Goal: Task Accomplishment & Management: Use online tool/utility

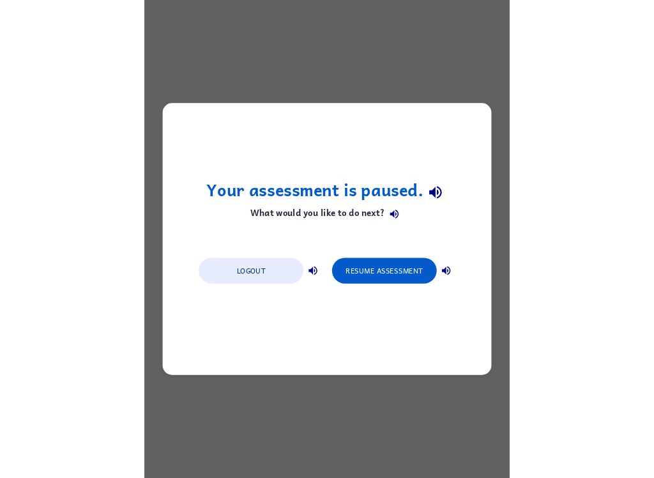
scroll to position [-13, 0]
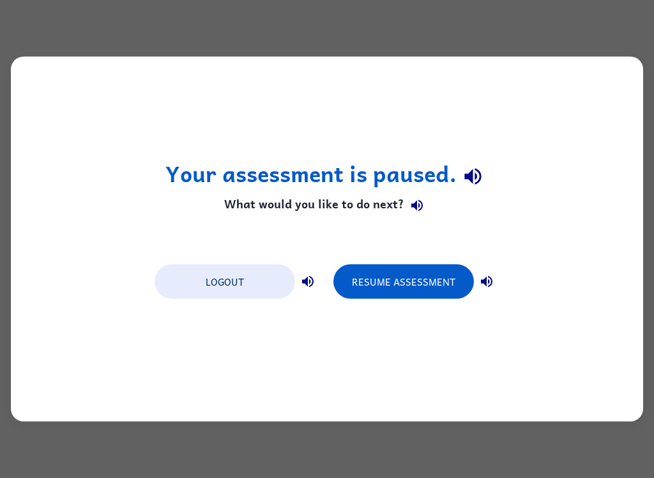
click at [420, 277] on button "Resume Assessment" at bounding box center [404, 282] width 141 height 35
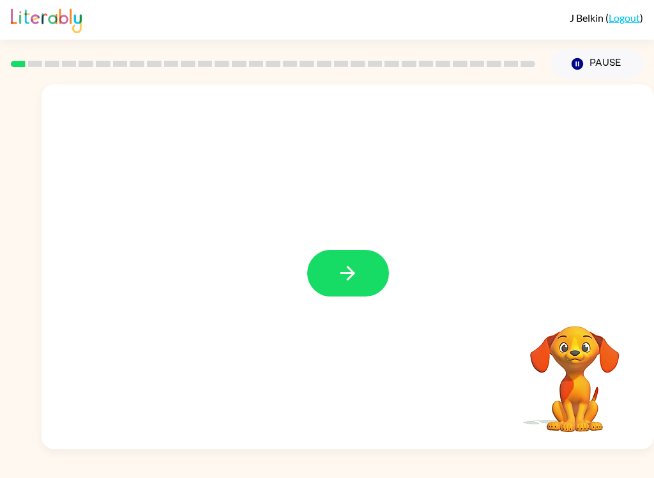
click at [366, 277] on button "button" at bounding box center [348, 273] width 82 height 47
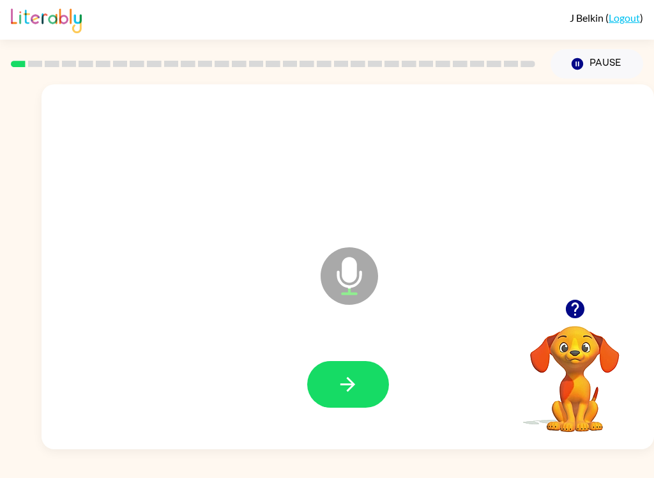
click at [356, 389] on icon "button" at bounding box center [348, 384] width 22 height 22
click at [357, 387] on icon "button" at bounding box center [348, 384] width 22 height 22
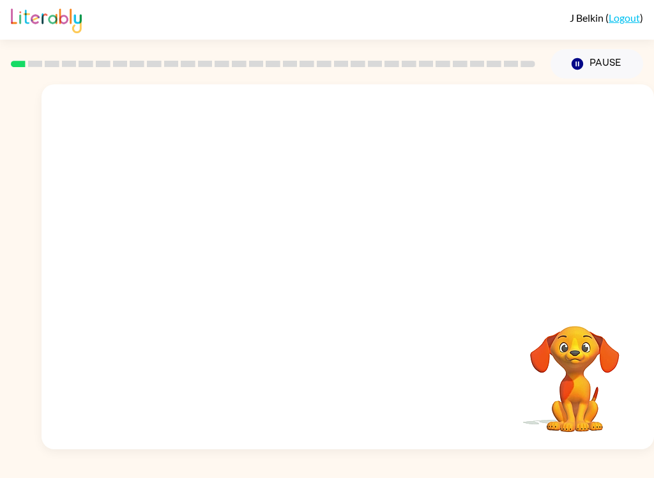
click at [490, 58] on button "Pause Pause" at bounding box center [597, 63] width 93 height 29
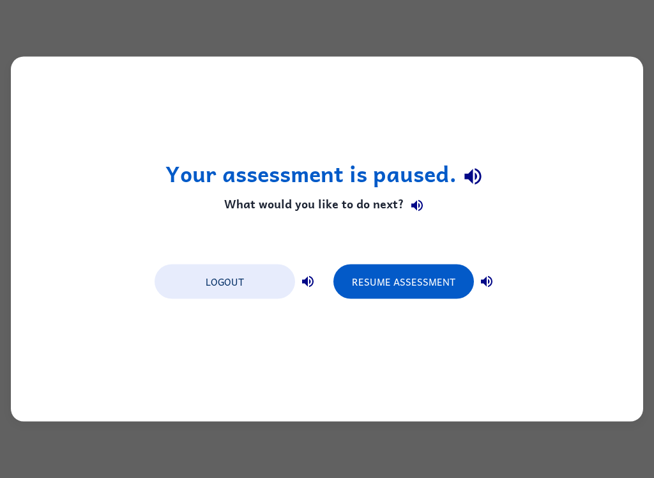
click at [417, 271] on button "Resume Assessment" at bounding box center [404, 282] width 141 height 35
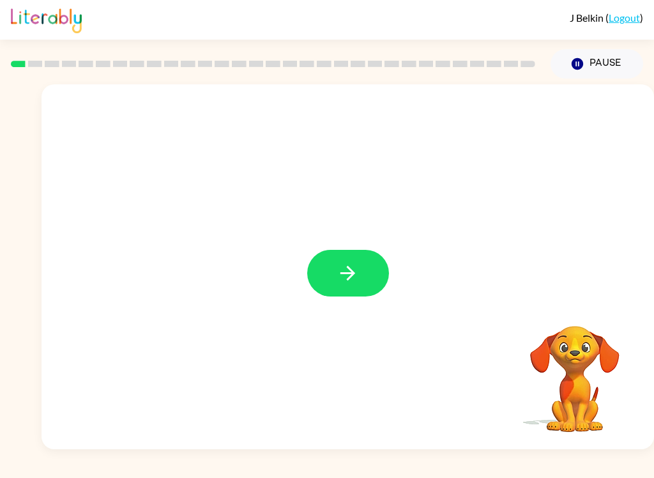
click at [374, 274] on button "button" at bounding box center [348, 273] width 82 height 47
click at [334, 257] on button "button" at bounding box center [348, 273] width 82 height 47
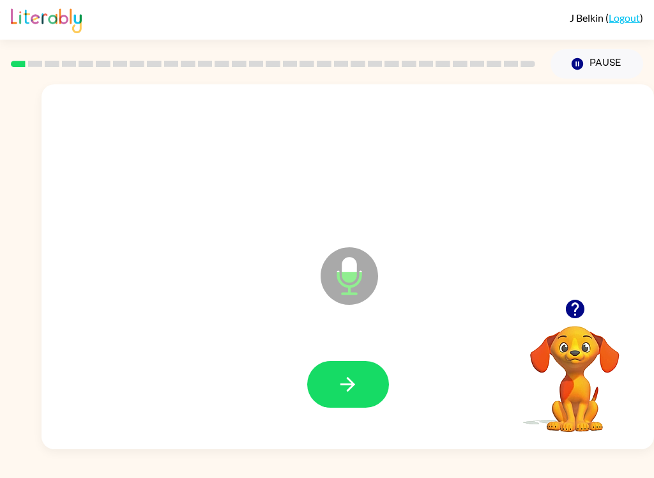
click at [341, 374] on icon "button" at bounding box center [348, 384] width 22 height 22
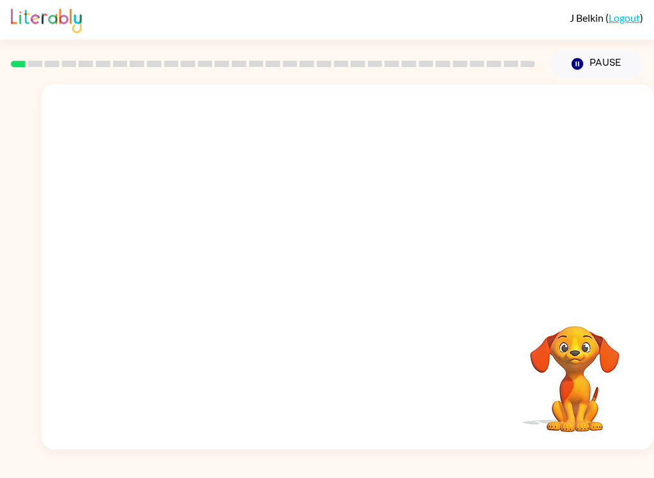
click at [592, 60] on button "Pause Pause" at bounding box center [597, 63] width 93 height 29
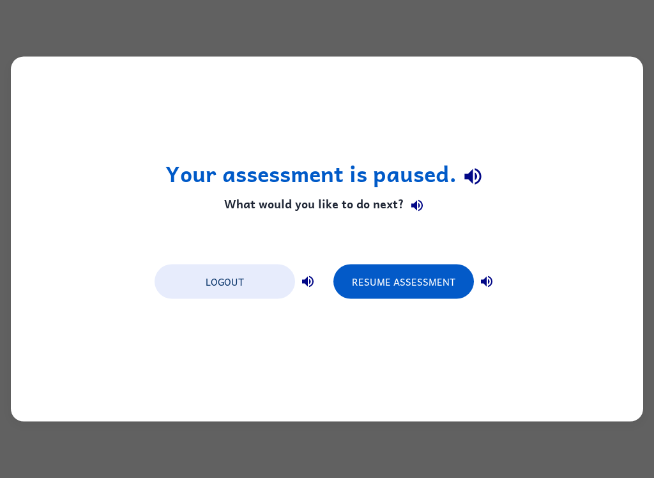
click at [420, 281] on button "Resume Assessment" at bounding box center [404, 282] width 141 height 35
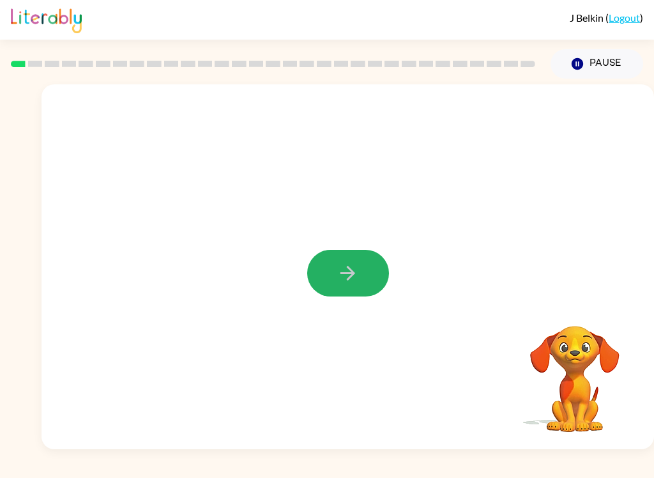
click at [365, 274] on button "button" at bounding box center [348, 273] width 82 height 47
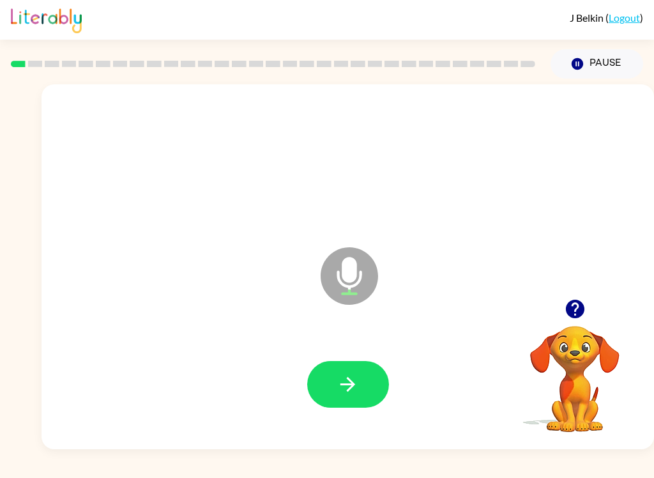
click at [352, 376] on icon "button" at bounding box center [348, 384] width 22 height 22
click at [360, 382] on button "button" at bounding box center [348, 384] width 82 height 47
click at [363, 385] on button "button" at bounding box center [348, 384] width 82 height 47
click at [350, 387] on icon "button" at bounding box center [348, 384] width 22 height 22
click at [353, 380] on icon "button" at bounding box center [348, 384] width 22 height 22
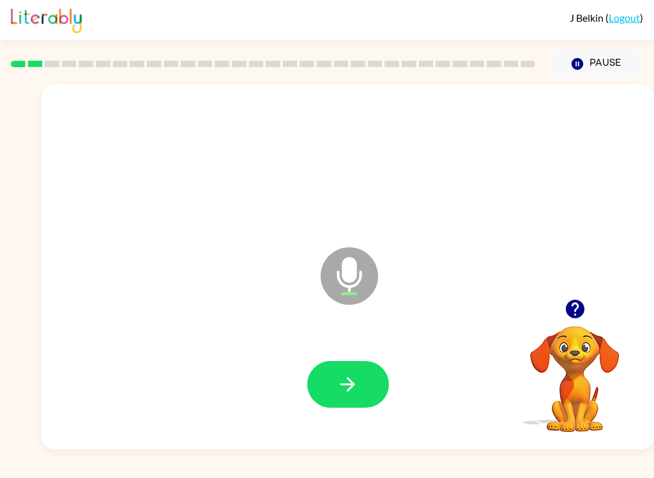
click at [356, 365] on button "button" at bounding box center [348, 384] width 82 height 47
click at [367, 371] on button "button" at bounding box center [348, 384] width 82 height 47
click at [357, 378] on icon "button" at bounding box center [348, 384] width 22 height 22
click at [362, 375] on button "button" at bounding box center [348, 384] width 82 height 47
click at [355, 387] on icon "button" at bounding box center [348, 384] width 22 height 22
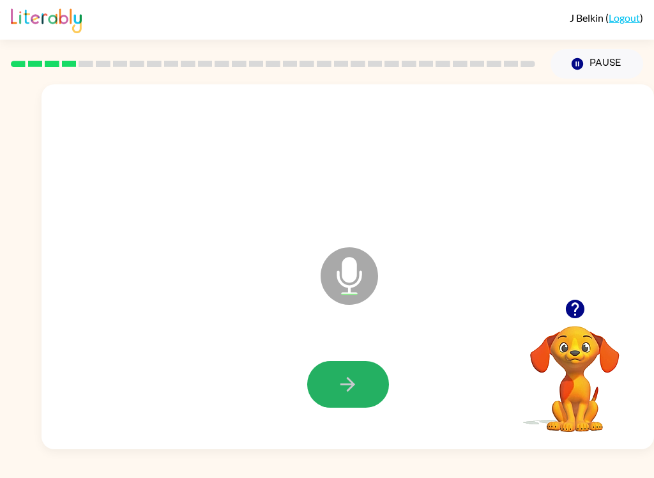
click at [367, 377] on button "button" at bounding box center [348, 384] width 82 height 47
click at [355, 390] on icon "button" at bounding box center [348, 384] width 22 height 22
click at [367, 391] on button "button" at bounding box center [348, 384] width 82 height 47
click at [362, 385] on button "button" at bounding box center [348, 384] width 82 height 47
click at [360, 380] on button "button" at bounding box center [348, 384] width 82 height 47
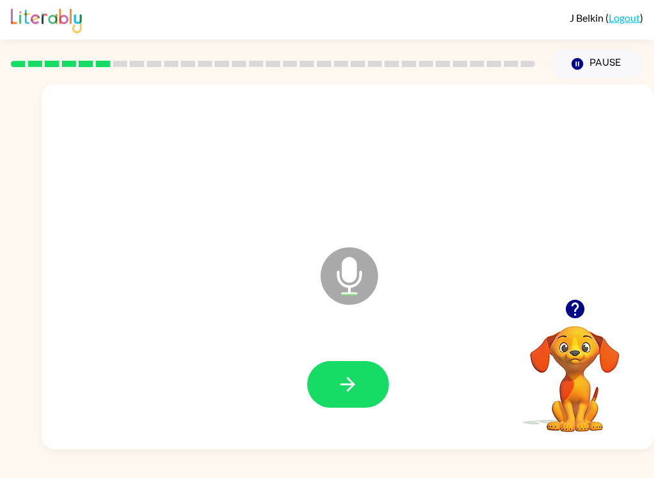
click at [357, 398] on button "button" at bounding box center [348, 384] width 82 height 47
click at [339, 383] on icon "button" at bounding box center [348, 384] width 22 height 22
click at [348, 382] on icon "button" at bounding box center [348, 384] width 22 height 22
click at [352, 377] on icon "button" at bounding box center [348, 384] width 22 height 22
click at [358, 380] on icon "button" at bounding box center [348, 384] width 22 height 22
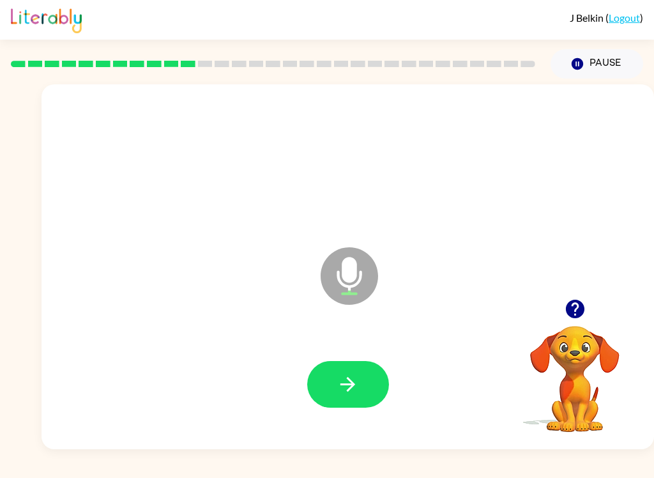
click at [351, 386] on icon "button" at bounding box center [348, 384] width 22 height 22
click at [365, 375] on button "button" at bounding box center [348, 384] width 82 height 47
click at [350, 383] on icon "button" at bounding box center [348, 384] width 22 height 22
click at [350, 390] on icon "button" at bounding box center [348, 384] width 15 height 15
click at [341, 388] on icon "button" at bounding box center [348, 384] width 22 height 22
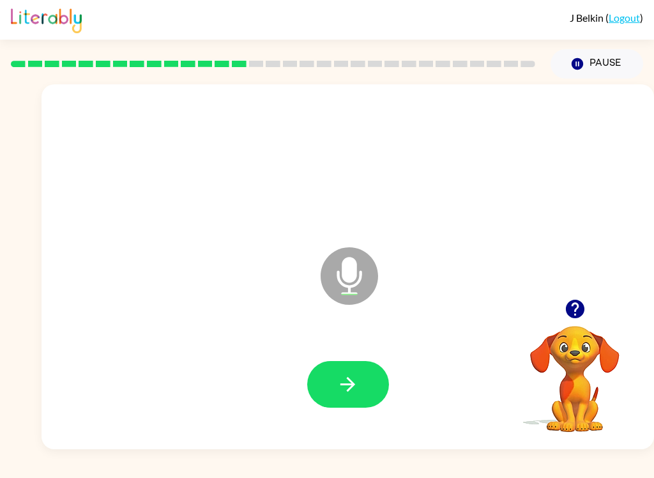
click at [349, 378] on icon "button" at bounding box center [348, 384] width 22 height 22
click at [355, 378] on icon "button" at bounding box center [348, 384] width 22 height 22
click at [362, 387] on button "button" at bounding box center [348, 384] width 82 height 47
click at [356, 386] on icon "button" at bounding box center [348, 384] width 22 height 22
click at [365, 385] on button "button" at bounding box center [348, 384] width 82 height 47
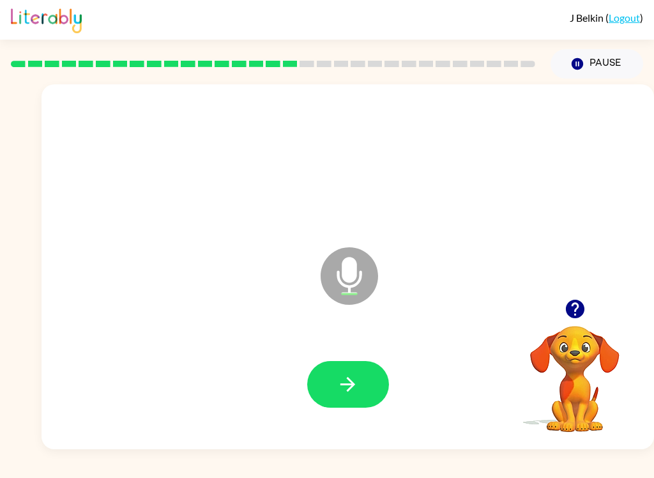
click at [346, 380] on icon "button" at bounding box center [348, 384] width 22 height 22
click at [356, 378] on icon "button" at bounding box center [348, 384] width 22 height 22
click at [347, 371] on button "button" at bounding box center [348, 384] width 82 height 47
click at [351, 394] on icon "button" at bounding box center [348, 384] width 22 height 22
click at [369, 390] on button "button" at bounding box center [348, 384] width 82 height 47
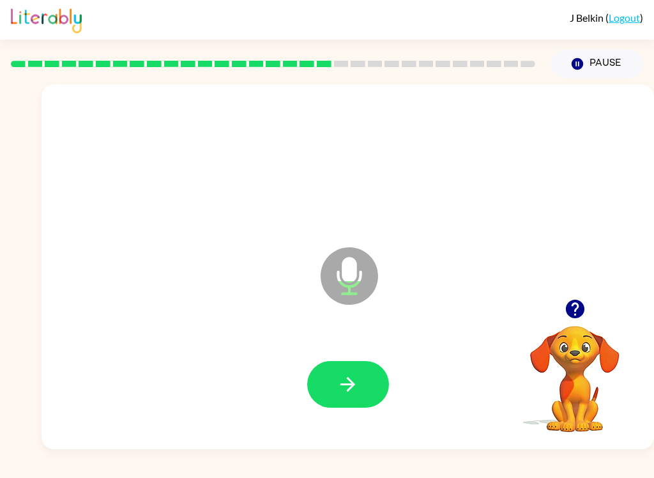
click at [351, 394] on icon "button" at bounding box center [348, 384] width 22 height 22
click at [357, 395] on icon "button" at bounding box center [348, 384] width 22 height 22
click at [370, 394] on button "button" at bounding box center [348, 384] width 82 height 47
click at [350, 383] on icon "button" at bounding box center [348, 384] width 22 height 22
click at [344, 398] on button "button" at bounding box center [348, 384] width 82 height 47
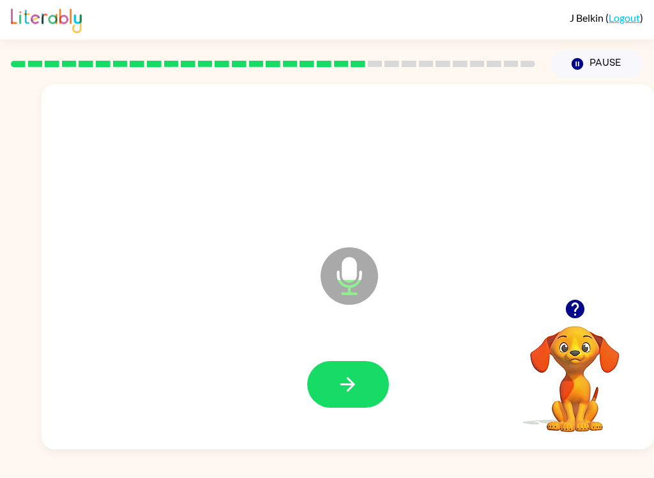
click at [357, 382] on icon "button" at bounding box center [348, 384] width 22 height 22
click at [363, 387] on button "button" at bounding box center [348, 384] width 82 height 47
click at [357, 383] on icon "button" at bounding box center [348, 384] width 22 height 22
click at [354, 387] on icon "button" at bounding box center [348, 384] width 22 height 22
click at [361, 383] on button "button" at bounding box center [348, 384] width 82 height 47
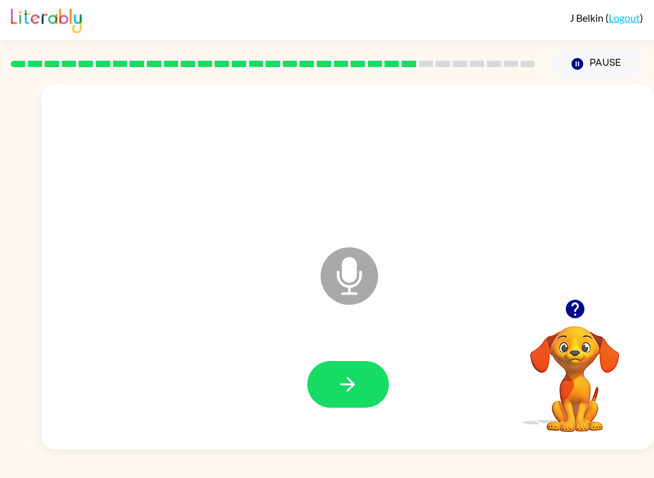
click at [356, 388] on icon "button" at bounding box center [348, 384] width 22 height 22
click at [359, 395] on button "button" at bounding box center [348, 384] width 82 height 47
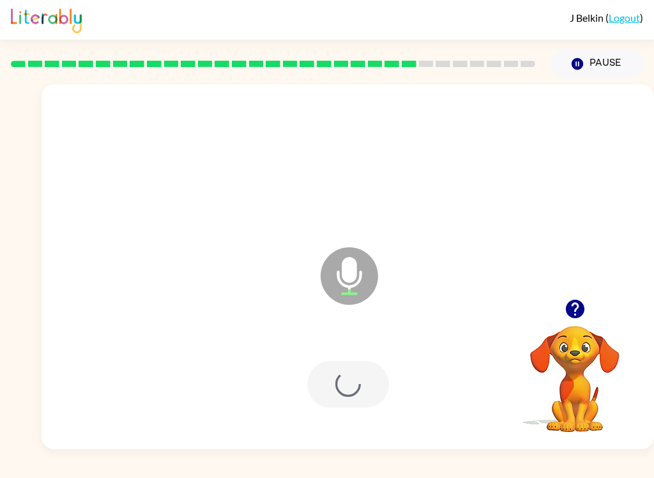
click at [358, 395] on div at bounding box center [348, 384] width 82 height 47
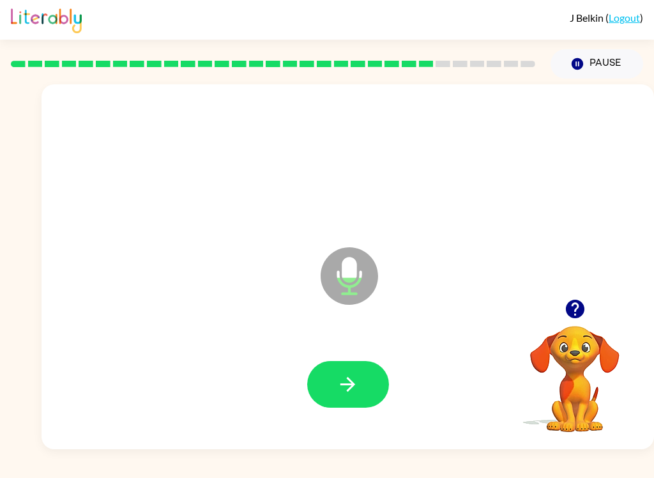
click at [329, 374] on button "button" at bounding box center [348, 384] width 82 height 47
click at [364, 388] on button "button" at bounding box center [348, 384] width 82 height 47
click at [364, 381] on button "button" at bounding box center [348, 384] width 82 height 47
click at [344, 377] on icon "button" at bounding box center [348, 384] width 22 height 22
click at [337, 388] on icon "button" at bounding box center [348, 384] width 22 height 22
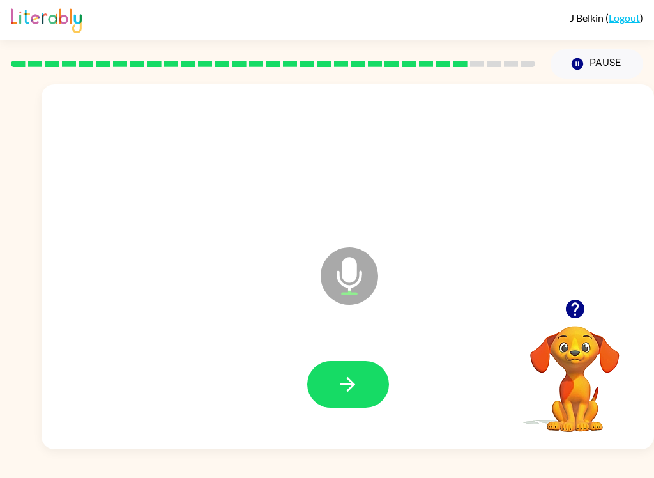
click at [344, 378] on icon "button" at bounding box center [348, 384] width 22 height 22
click at [351, 385] on icon "button" at bounding box center [348, 384] width 15 height 15
click at [342, 385] on icon "button" at bounding box center [348, 384] width 15 height 15
click at [353, 385] on icon "button" at bounding box center [348, 384] width 15 height 15
click at [344, 381] on icon "button" at bounding box center [348, 384] width 22 height 22
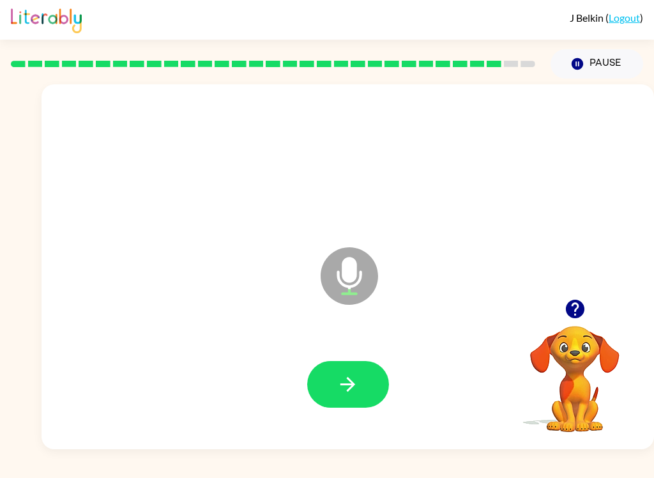
click at [348, 390] on icon "button" at bounding box center [348, 384] width 15 height 15
click at [353, 379] on icon "button" at bounding box center [348, 384] width 22 height 22
click at [360, 390] on button "button" at bounding box center [348, 384] width 82 height 47
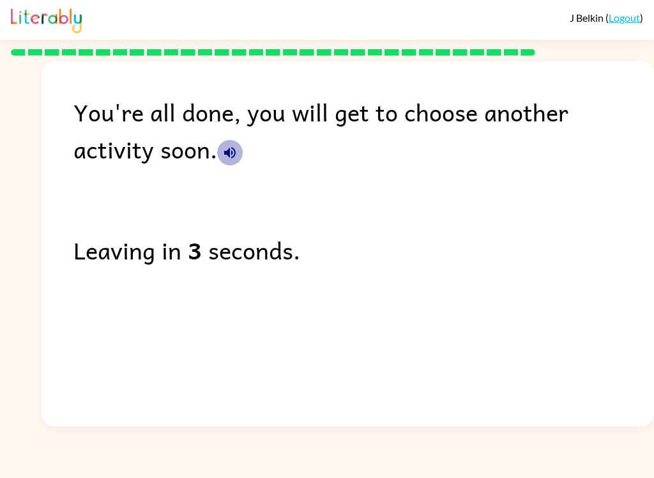
click at [222, 148] on icon "button" at bounding box center [229, 152] width 15 height 15
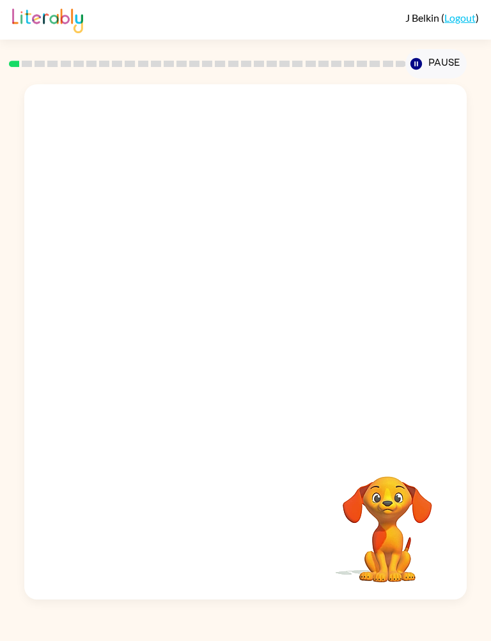
click at [440, 54] on button "Pause Pause" at bounding box center [435, 63] width 61 height 29
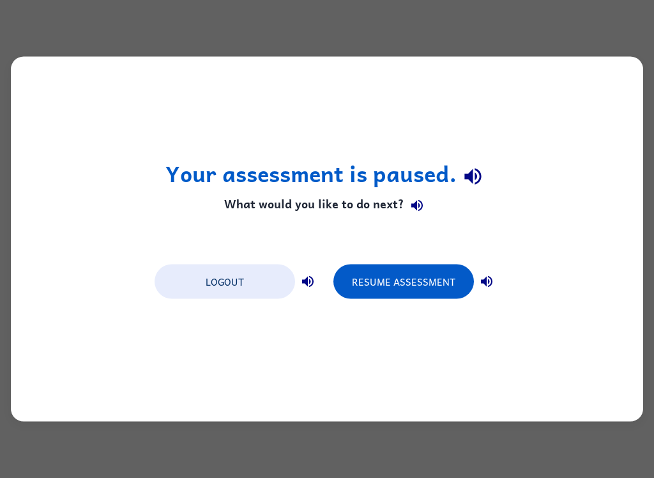
click at [434, 279] on button "Resume Assessment" at bounding box center [404, 282] width 141 height 35
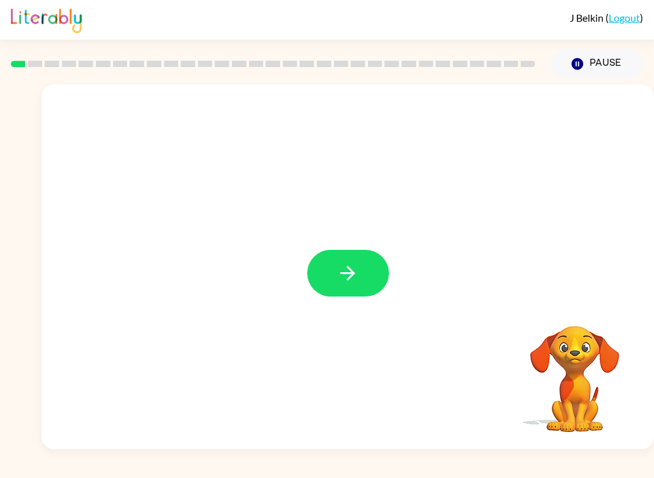
click at [366, 267] on button "button" at bounding box center [348, 273] width 82 height 47
click at [344, 275] on icon "button" at bounding box center [348, 273] width 22 height 22
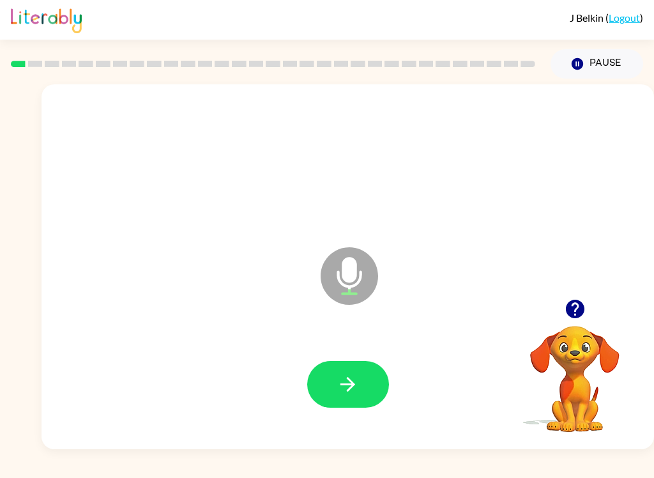
click at [358, 362] on button "button" at bounding box center [348, 384] width 82 height 47
click at [328, 381] on button "button" at bounding box center [348, 384] width 82 height 47
click at [343, 378] on icon "button" at bounding box center [348, 384] width 22 height 22
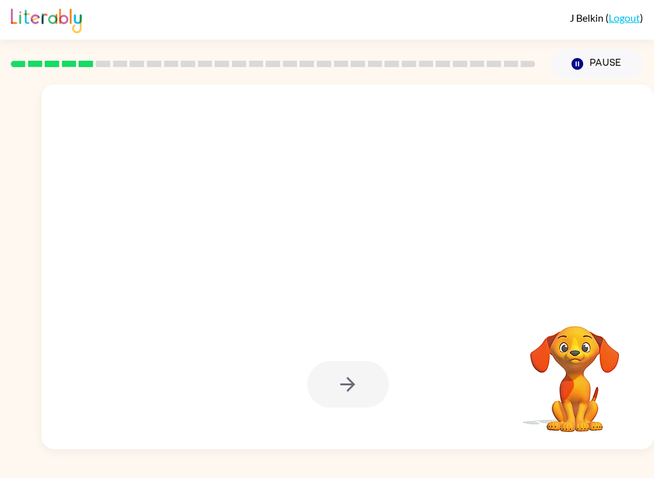
click at [401, 403] on div at bounding box center [347, 384] width 587 height 105
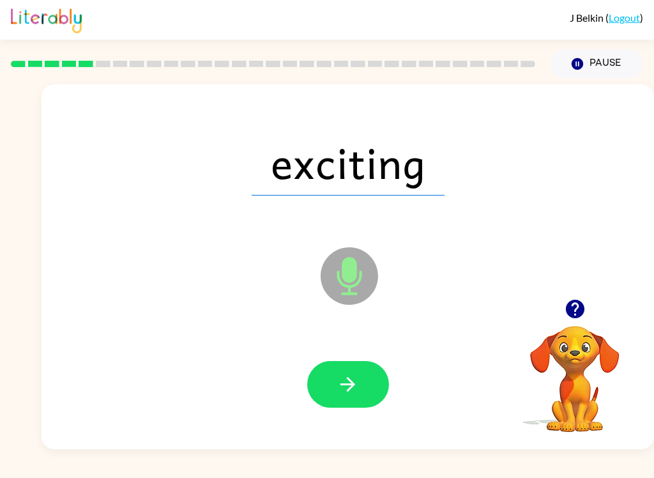
click at [339, 390] on icon "button" at bounding box center [348, 384] width 22 height 22
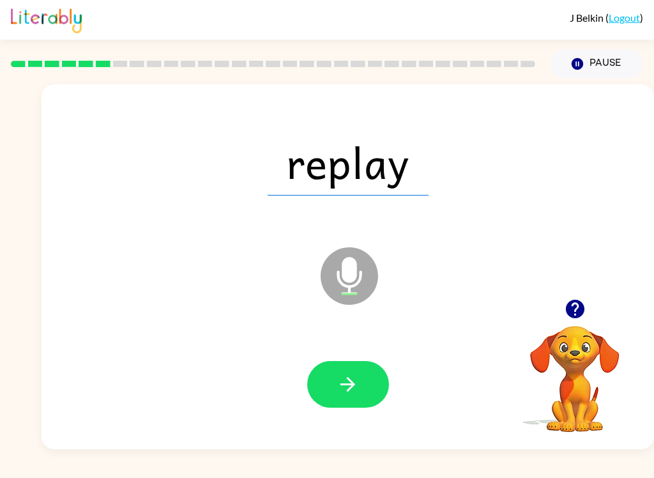
click at [355, 379] on icon "button" at bounding box center [348, 384] width 22 height 22
click at [381, 387] on button "button" at bounding box center [348, 384] width 82 height 47
click at [357, 388] on icon "button" at bounding box center [348, 384] width 22 height 22
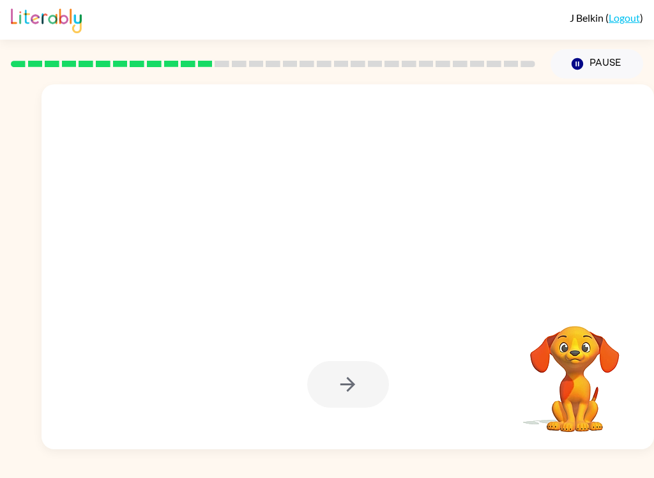
click at [331, 441] on div at bounding box center [348, 266] width 613 height 365
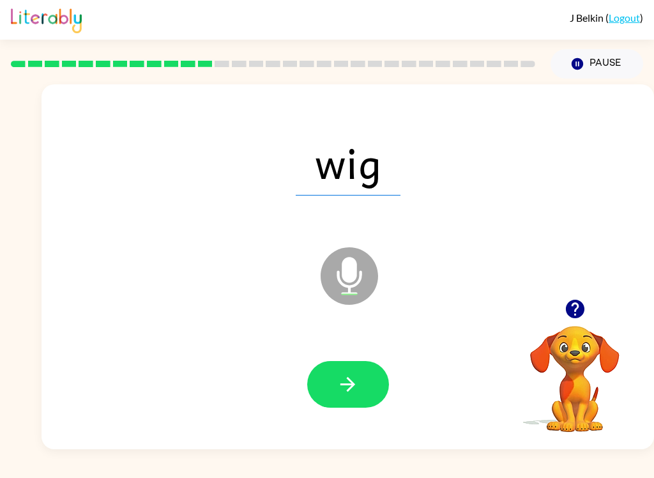
click at [331, 387] on button "button" at bounding box center [348, 384] width 82 height 47
click at [365, 387] on button "button" at bounding box center [348, 384] width 82 height 47
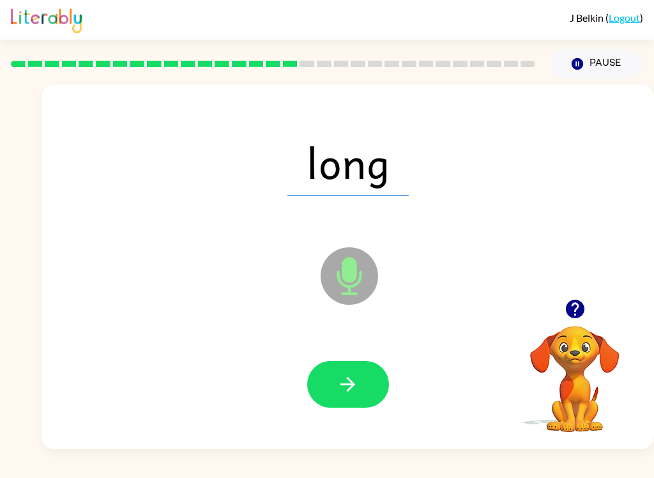
click at [337, 373] on icon "button" at bounding box center [348, 384] width 22 height 22
click at [360, 370] on button "button" at bounding box center [348, 384] width 82 height 47
click at [347, 390] on icon "button" at bounding box center [348, 384] width 22 height 22
click at [345, 376] on icon "button" at bounding box center [348, 384] width 22 height 22
click at [353, 383] on icon "button" at bounding box center [348, 384] width 15 height 15
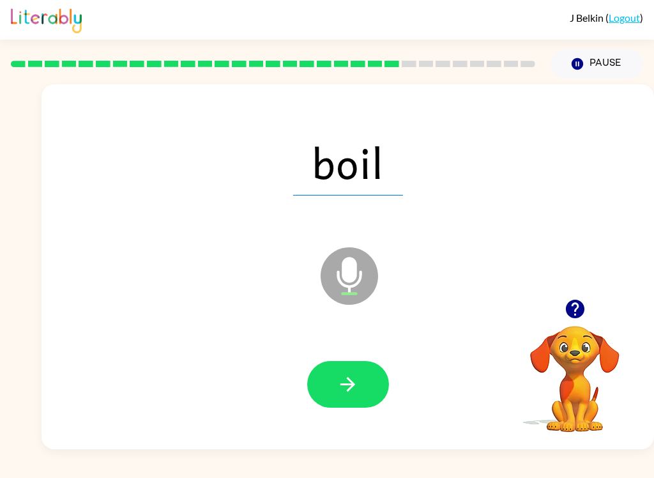
click at [330, 401] on button "button" at bounding box center [348, 384] width 82 height 47
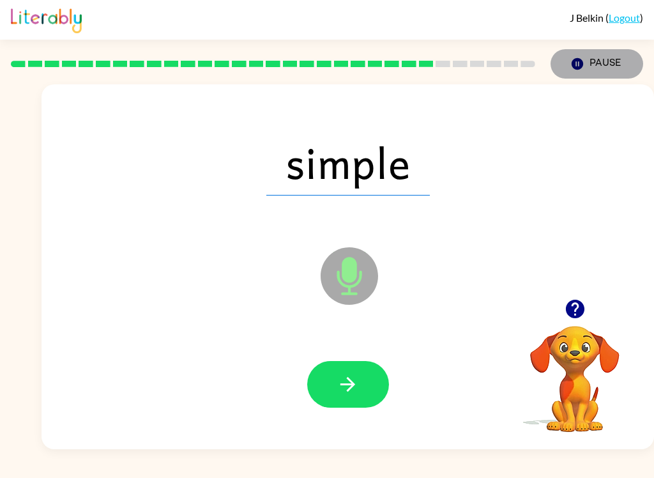
click at [591, 58] on button "Pause Pause" at bounding box center [597, 63] width 93 height 29
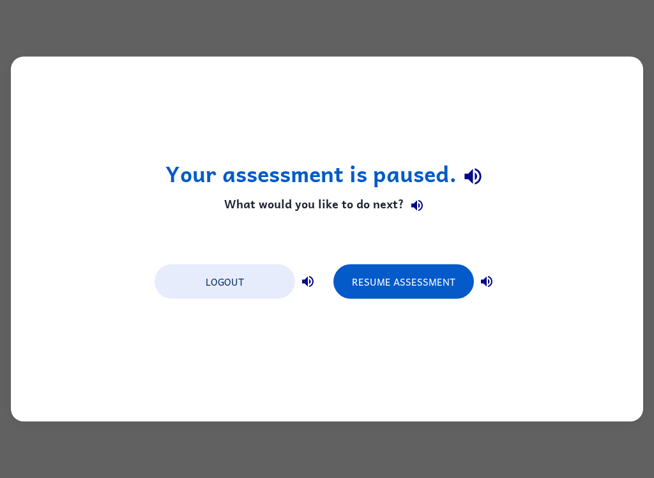
click at [418, 275] on button "Resume Assessment" at bounding box center [404, 282] width 141 height 35
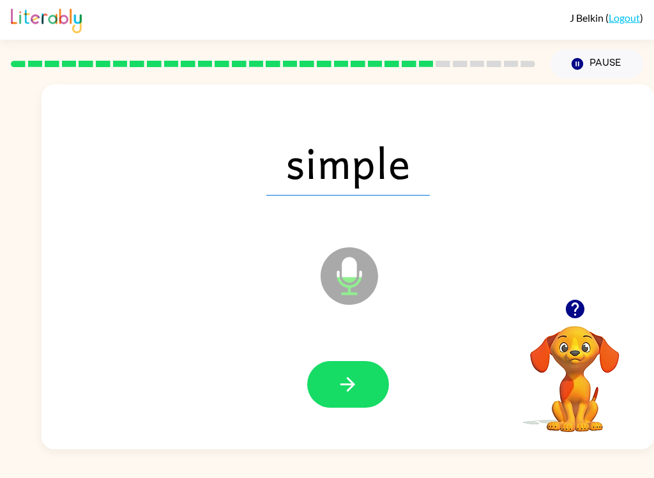
click at [349, 374] on icon "button" at bounding box center [348, 384] width 22 height 22
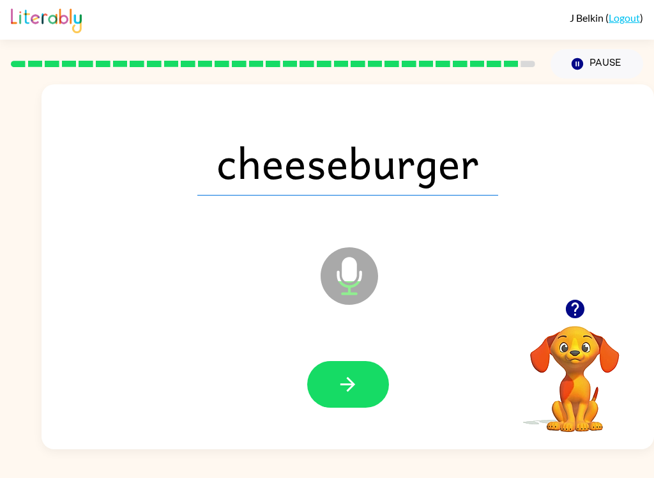
click at [356, 376] on icon "button" at bounding box center [348, 384] width 22 height 22
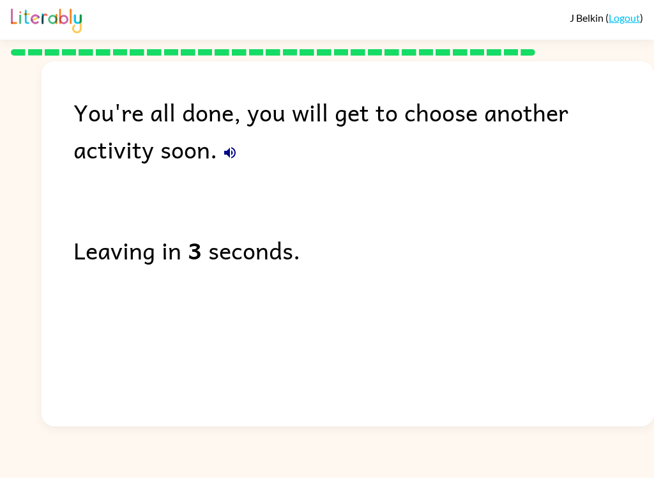
click at [217, 159] on button "button" at bounding box center [230, 153] width 26 height 26
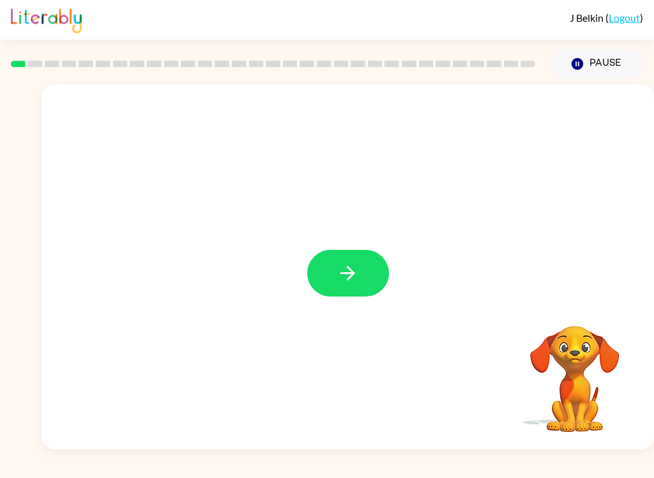
click at [339, 275] on icon "button" at bounding box center [348, 273] width 22 height 22
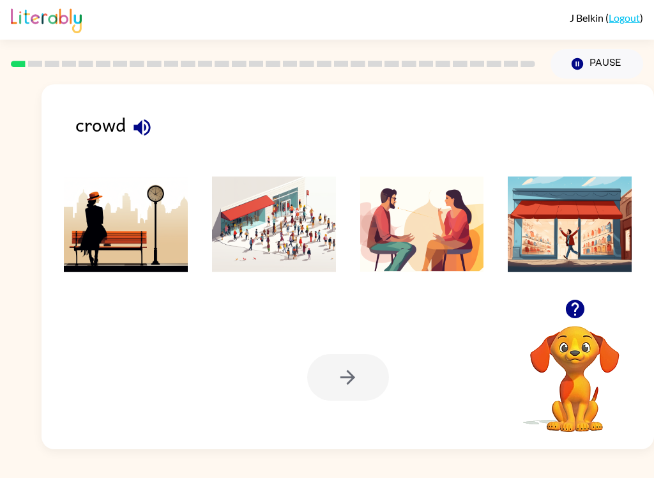
click at [146, 115] on button "button" at bounding box center [142, 127] width 33 height 33
click at [298, 231] on img at bounding box center [274, 224] width 124 height 96
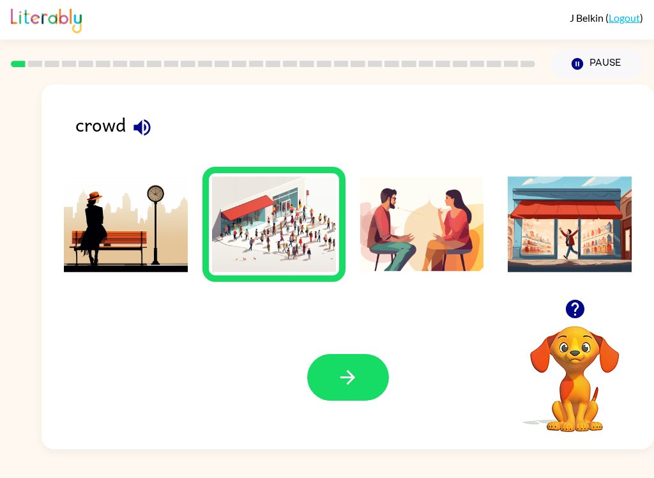
click at [354, 381] on icon "button" at bounding box center [348, 377] width 22 height 22
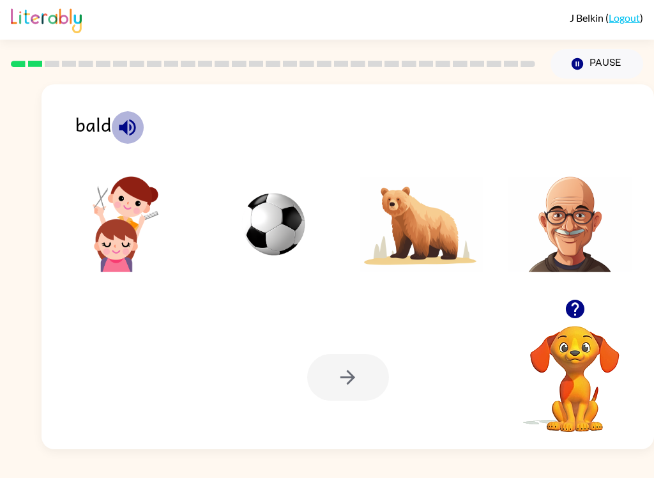
click at [125, 123] on icon "button" at bounding box center [127, 127] width 22 height 22
click at [561, 229] on img at bounding box center [570, 224] width 124 height 96
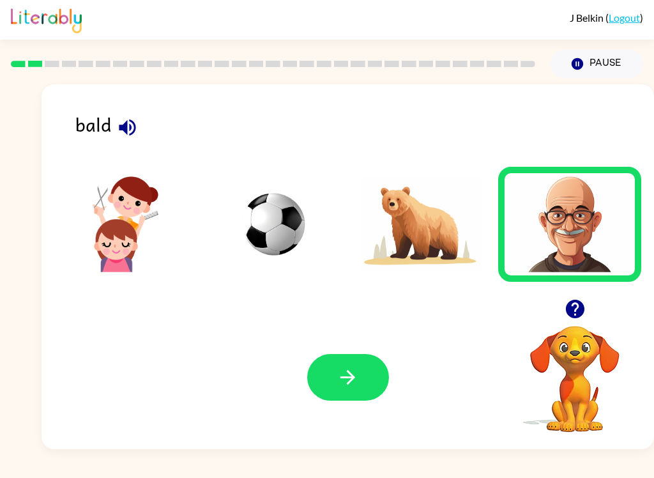
click at [349, 385] on icon "button" at bounding box center [348, 377] width 22 height 22
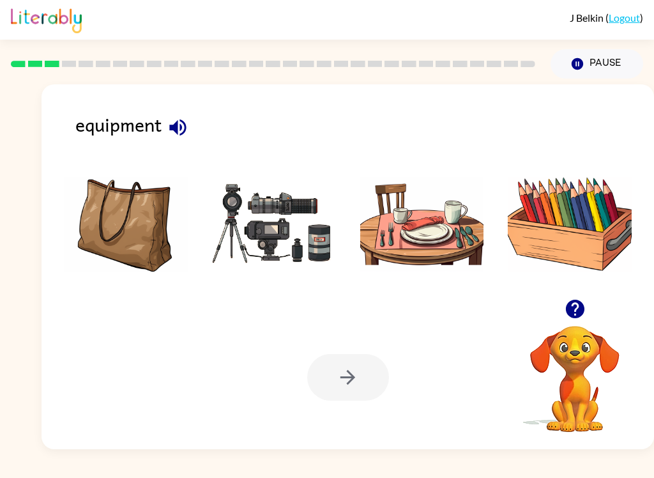
click at [178, 118] on icon "button" at bounding box center [178, 127] width 22 height 22
click at [324, 229] on img at bounding box center [274, 224] width 124 height 96
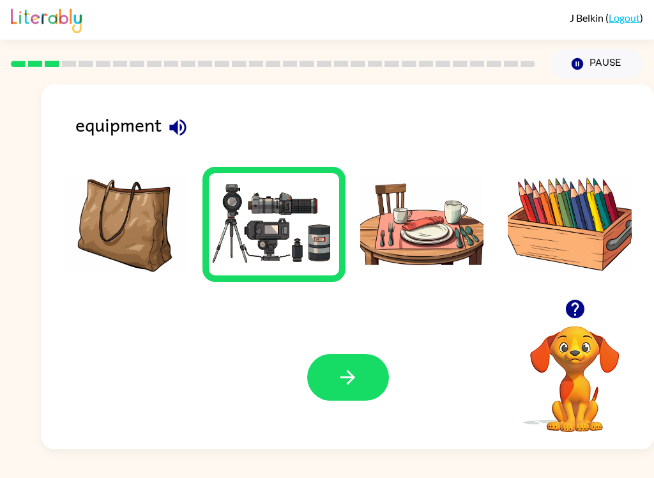
click at [358, 388] on icon "button" at bounding box center [348, 377] width 22 height 22
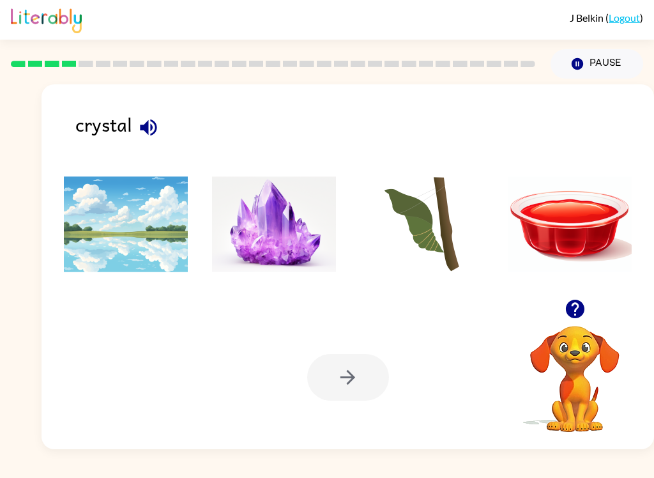
click at [153, 114] on button "button" at bounding box center [148, 127] width 33 height 33
click at [263, 219] on img at bounding box center [274, 224] width 124 height 96
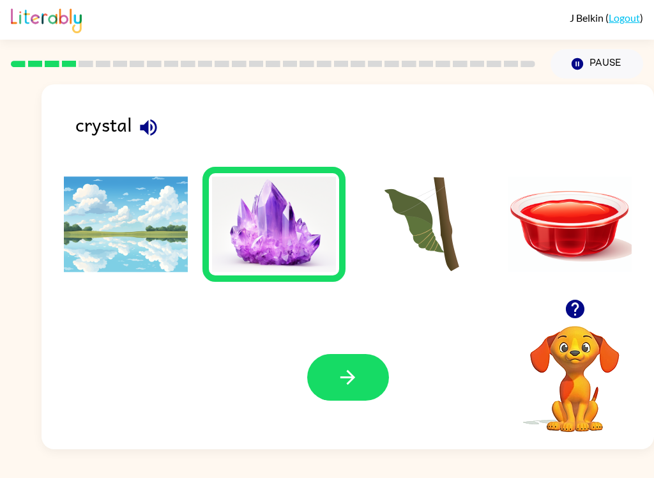
click at [332, 388] on button "button" at bounding box center [348, 377] width 82 height 47
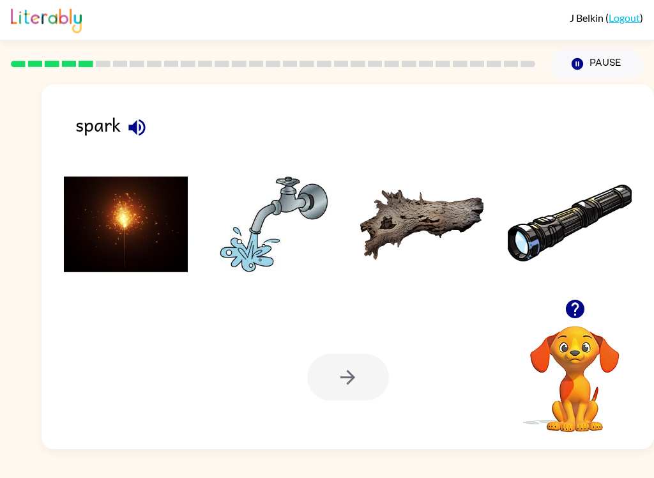
click at [141, 121] on icon "button" at bounding box center [137, 127] width 22 height 22
click at [133, 227] on img at bounding box center [126, 224] width 124 height 96
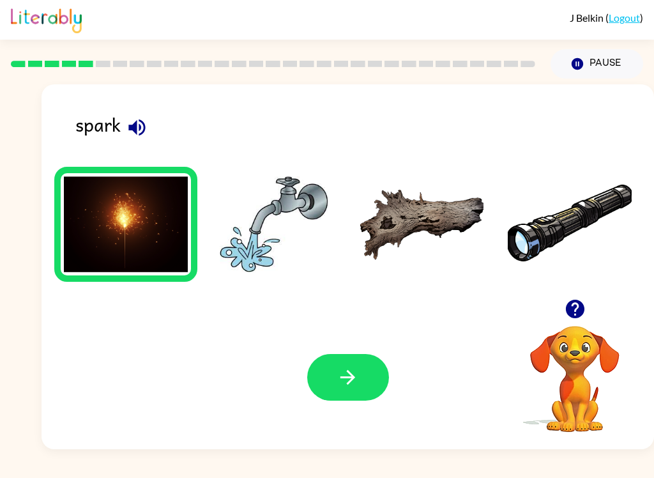
click at [357, 374] on icon "button" at bounding box center [348, 377] width 22 height 22
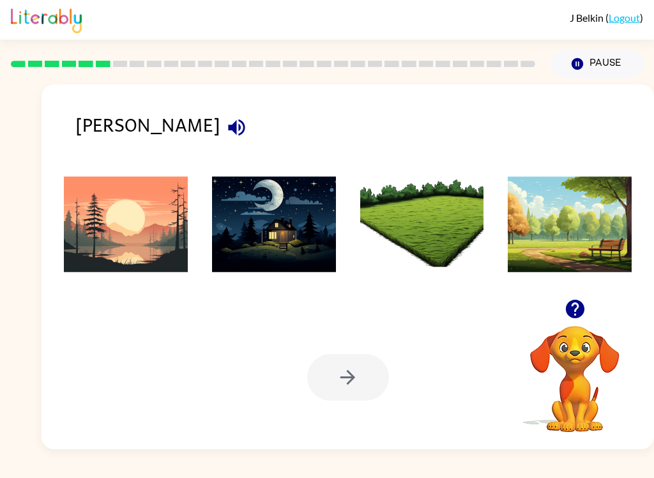
click at [132, 223] on img at bounding box center [126, 224] width 124 height 96
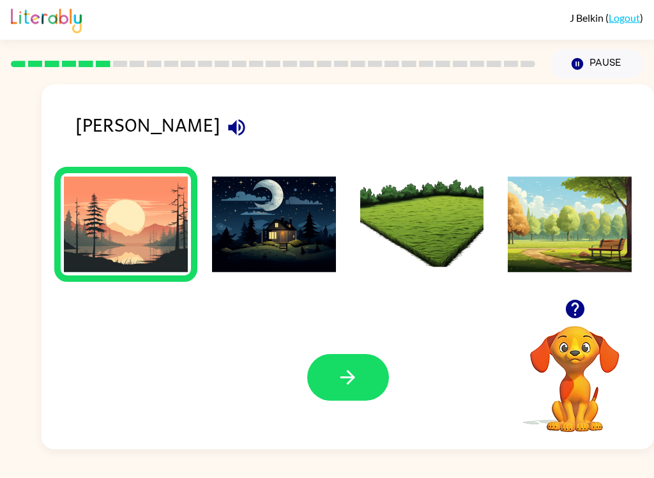
click at [355, 371] on icon "button" at bounding box center [348, 377] width 22 height 22
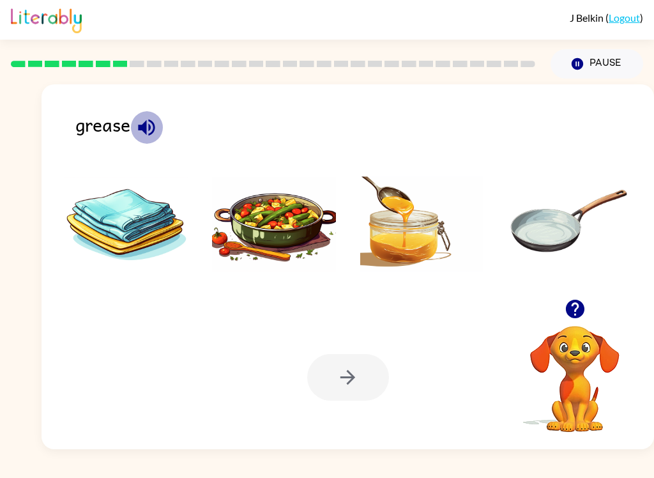
click at [144, 119] on icon "button" at bounding box center [146, 127] width 22 height 22
click at [411, 238] on img at bounding box center [422, 224] width 124 height 96
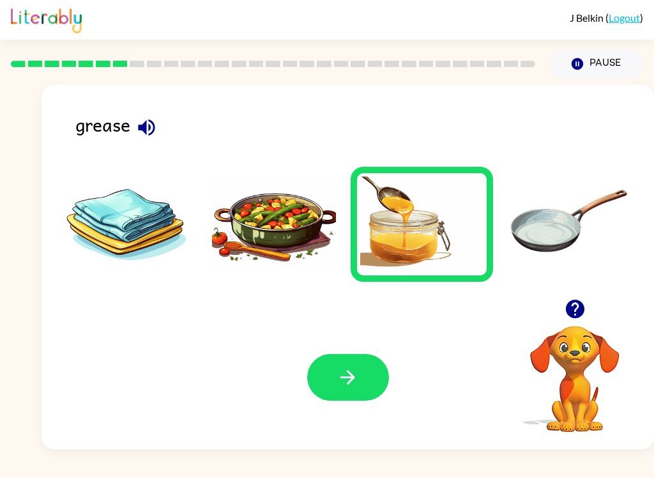
click at [335, 389] on button "button" at bounding box center [348, 377] width 82 height 47
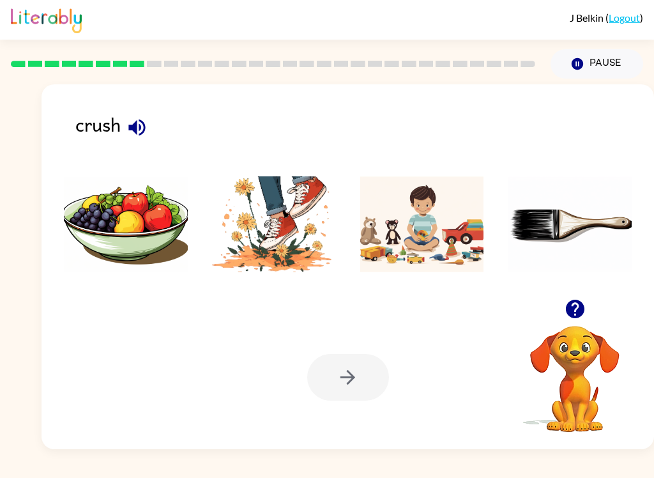
click at [273, 244] on img at bounding box center [274, 224] width 124 height 96
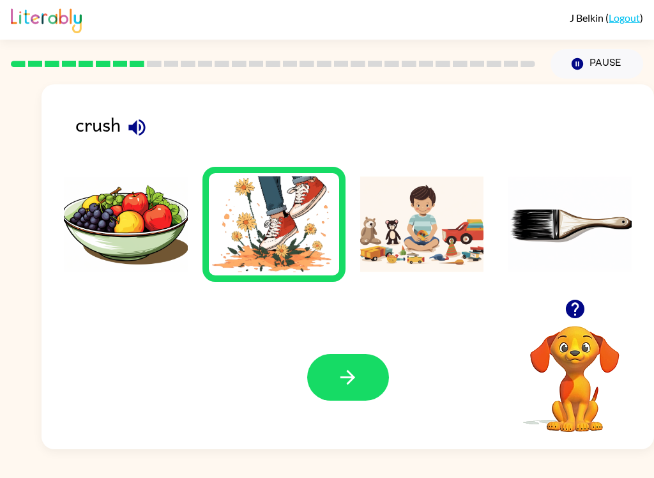
click at [356, 390] on button "button" at bounding box center [348, 377] width 82 height 47
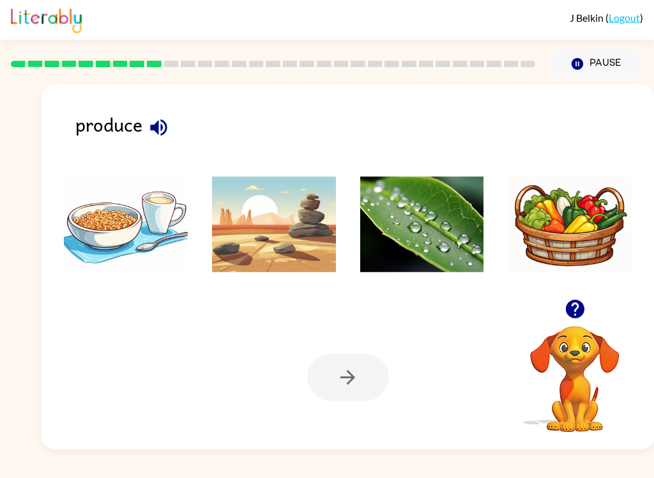
click at [172, 118] on div "produce" at bounding box center [364, 130] width 579 height 40
click at [157, 119] on icon "button" at bounding box center [159, 127] width 22 height 22
click at [561, 224] on img at bounding box center [570, 224] width 124 height 96
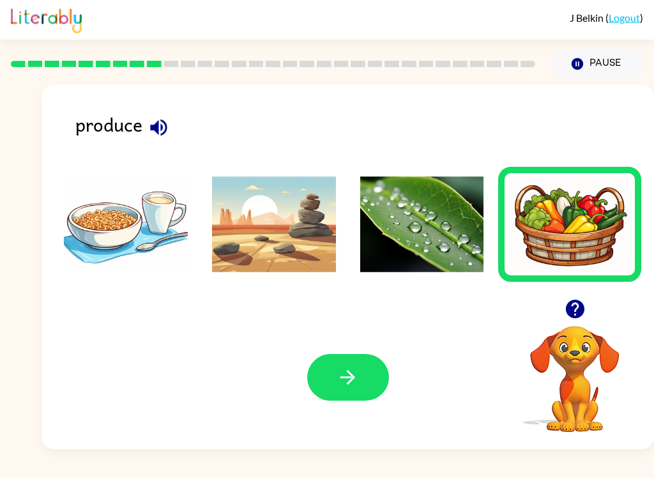
click at [342, 380] on icon "button" at bounding box center [348, 377] width 22 height 22
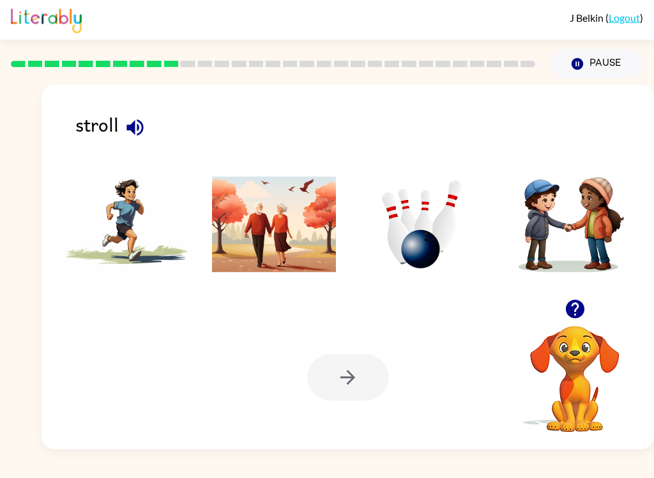
click at [137, 114] on button "button" at bounding box center [135, 127] width 33 height 33
click at [273, 207] on img at bounding box center [274, 224] width 124 height 96
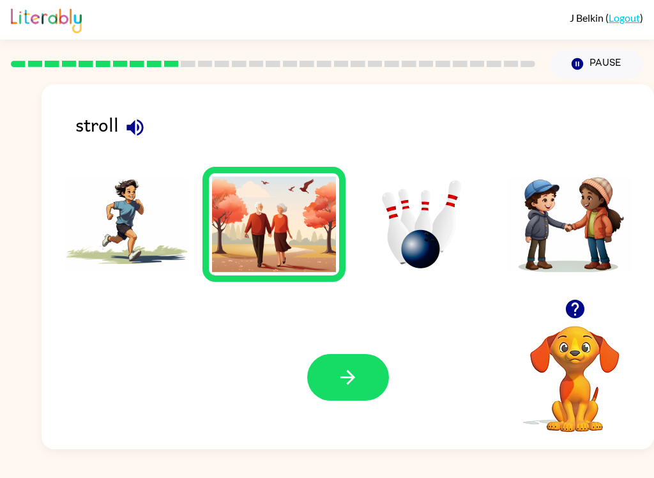
click at [334, 401] on button "button" at bounding box center [348, 377] width 82 height 47
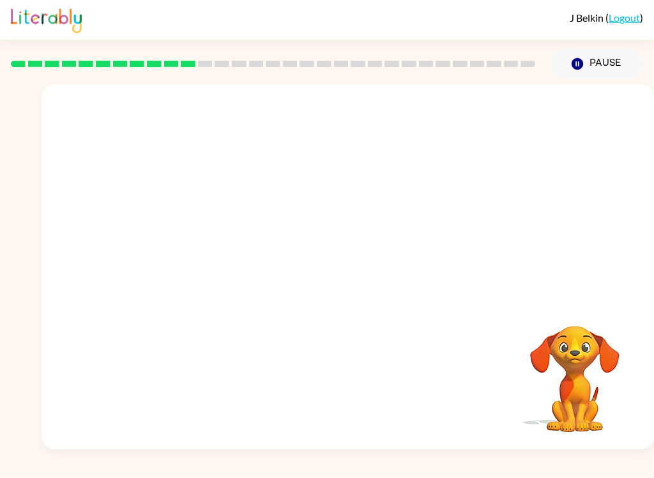
click at [509, 106] on video "Your browser must support playing .mp4 files to use Literably. Please try using…" at bounding box center [348, 191] width 613 height 215
click at [503, 110] on video "Your browser must support playing .mp4 files to use Literably. Please try using…" at bounding box center [348, 191] width 613 height 215
click at [508, 109] on video "Your browser must support playing .mp4 files to use Literably. Please try using…" at bounding box center [348, 191] width 613 height 215
click at [346, 253] on button "button" at bounding box center [348, 273] width 82 height 47
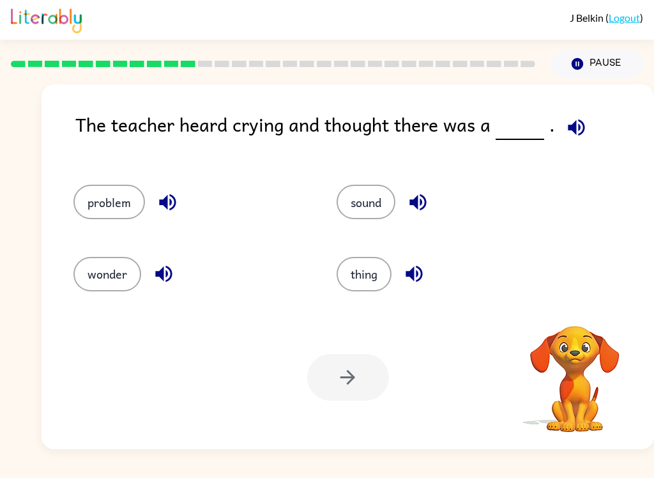
click at [570, 120] on icon "button" at bounding box center [576, 127] width 22 height 22
click at [567, 118] on icon "button" at bounding box center [576, 127] width 22 height 22
click at [159, 196] on icon "button" at bounding box center [168, 202] width 22 height 22
click at [417, 193] on icon "button" at bounding box center [418, 202] width 22 height 22
click at [417, 265] on icon "button" at bounding box center [414, 274] width 22 height 22
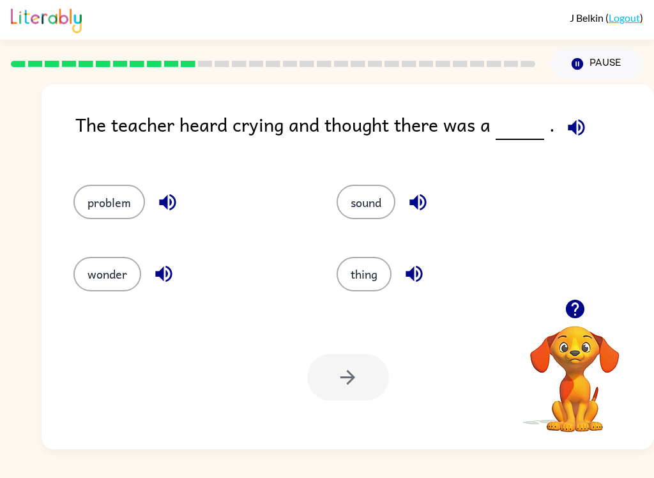
click at [162, 265] on icon "button" at bounding box center [164, 274] width 22 height 22
click at [110, 200] on button "problem" at bounding box center [109, 202] width 72 height 35
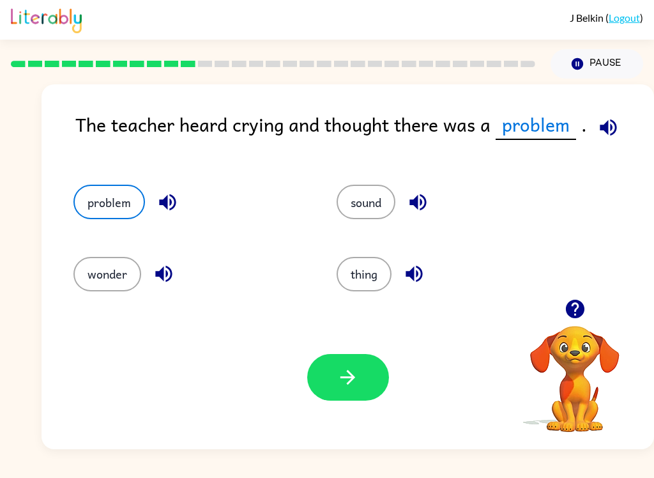
click at [358, 377] on icon "button" at bounding box center [348, 377] width 22 height 22
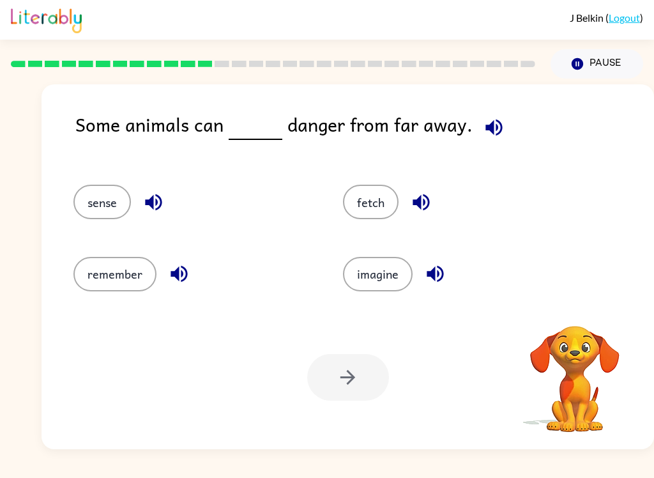
click at [478, 128] on button "button" at bounding box center [494, 127] width 33 height 33
click at [157, 196] on icon "button" at bounding box center [153, 202] width 17 height 17
click at [181, 278] on icon "button" at bounding box center [179, 274] width 22 height 22
click at [418, 203] on icon "button" at bounding box center [421, 202] width 17 height 17
click at [440, 273] on icon "button" at bounding box center [435, 274] width 22 height 22
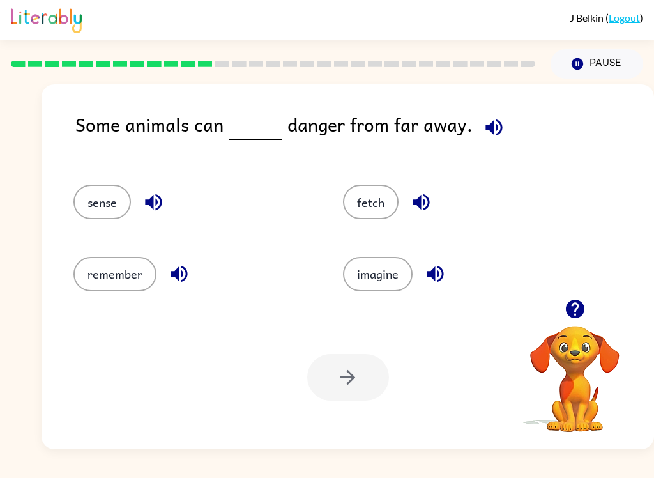
click at [160, 201] on icon "button" at bounding box center [153, 202] width 22 height 22
click at [184, 266] on icon "button" at bounding box center [179, 274] width 22 height 22
click at [420, 200] on icon "button" at bounding box center [421, 202] width 17 height 17
click at [432, 275] on icon "button" at bounding box center [435, 274] width 17 height 17
click at [106, 206] on button "sense" at bounding box center [102, 202] width 58 height 35
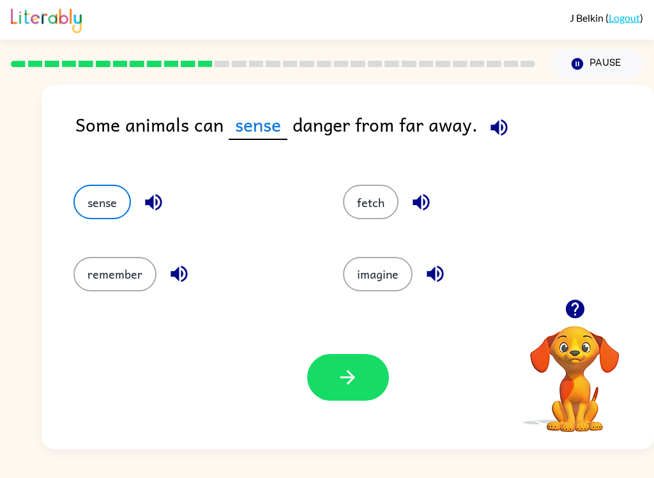
click at [334, 401] on button "button" at bounding box center [348, 377] width 82 height 47
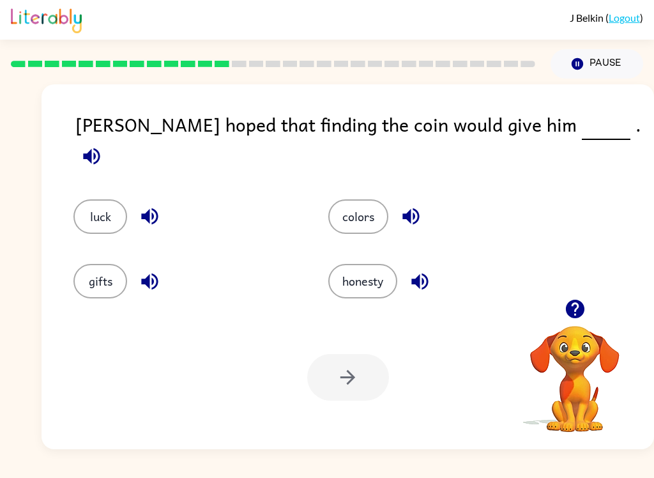
click at [100, 148] on icon "button" at bounding box center [91, 156] width 17 height 17
click at [146, 200] on button "button" at bounding box center [150, 216] width 33 height 33
click at [157, 270] on icon "button" at bounding box center [150, 281] width 22 height 22
click at [409, 200] on button "button" at bounding box center [411, 216] width 33 height 33
click at [429, 265] on button "button" at bounding box center [420, 281] width 33 height 33
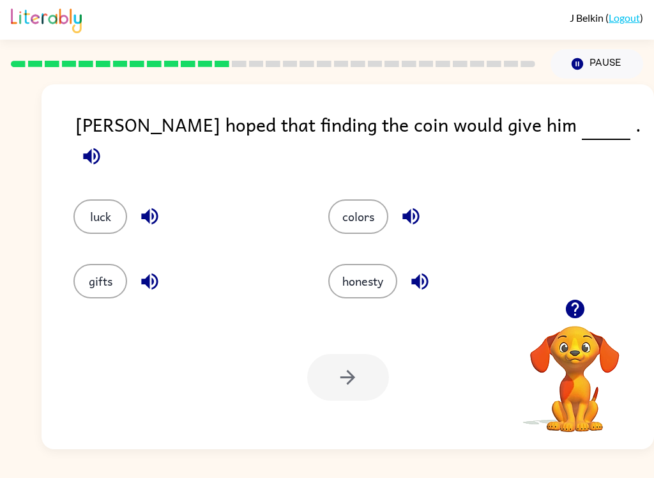
click at [117, 269] on button "gifts" at bounding box center [100, 281] width 54 height 35
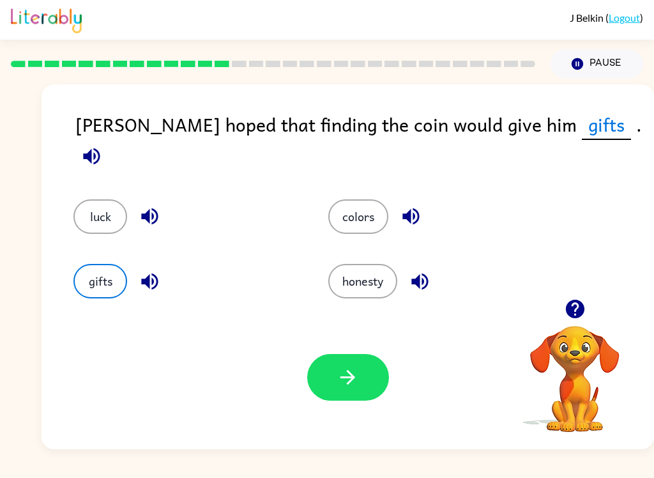
click at [344, 370] on icon "button" at bounding box center [348, 377] width 22 height 22
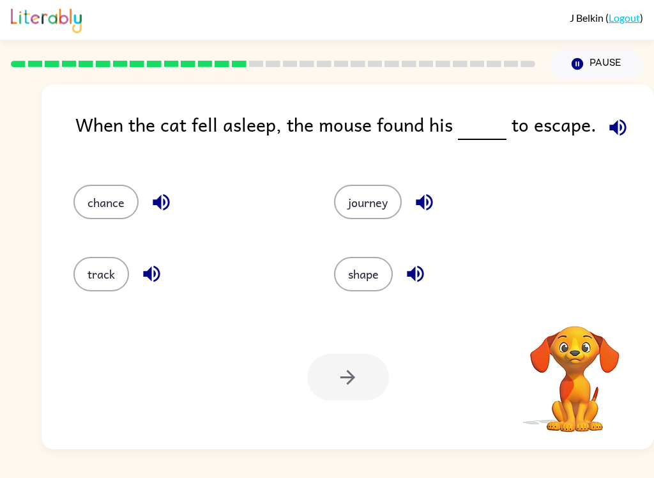
click at [607, 125] on icon "button" at bounding box center [618, 127] width 22 height 22
click at [165, 203] on icon "button" at bounding box center [161, 202] width 17 height 17
click at [157, 279] on icon "button" at bounding box center [152, 274] width 22 height 22
click at [433, 203] on icon "button" at bounding box center [424, 202] width 17 height 17
click at [413, 281] on icon "button" at bounding box center [415, 274] width 22 height 22
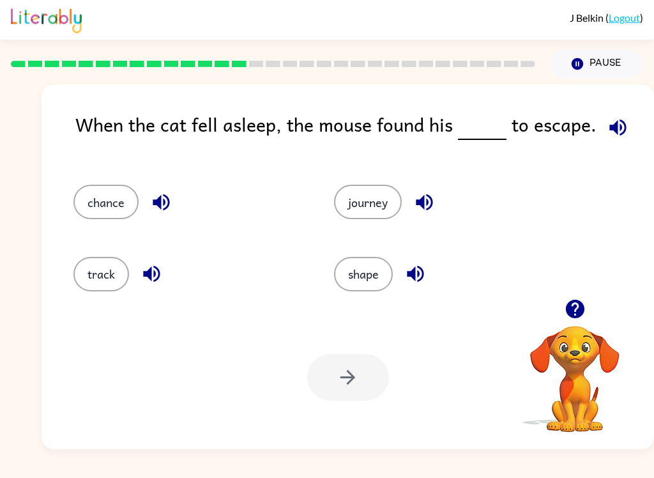
click at [610, 125] on icon "button" at bounding box center [618, 127] width 17 height 17
click at [615, 127] on icon "button" at bounding box center [618, 127] width 17 height 17
click at [158, 191] on button "button" at bounding box center [161, 202] width 33 height 33
click at [142, 269] on icon "button" at bounding box center [152, 274] width 22 height 22
click at [424, 198] on icon "button" at bounding box center [424, 202] width 17 height 17
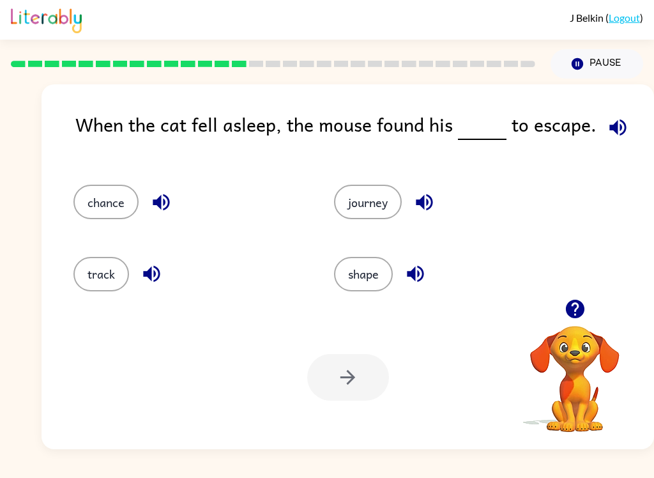
click at [418, 268] on icon "button" at bounding box center [415, 274] width 22 height 22
click at [106, 266] on button "track" at bounding box center [101, 274] width 56 height 35
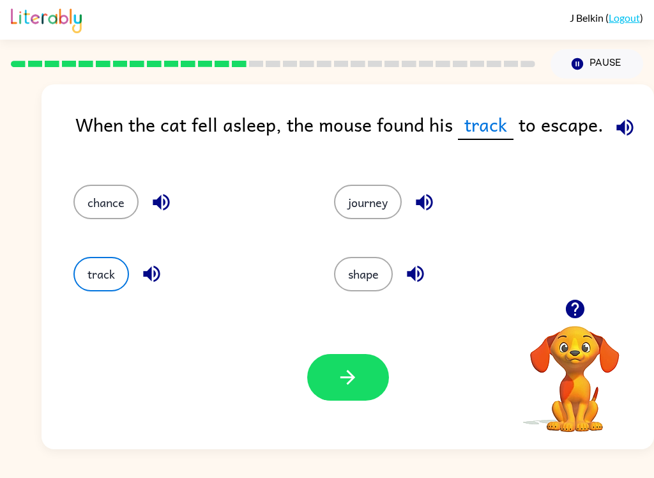
click at [357, 382] on icon "button" at bounding box center [348, 377] width 22 height 22
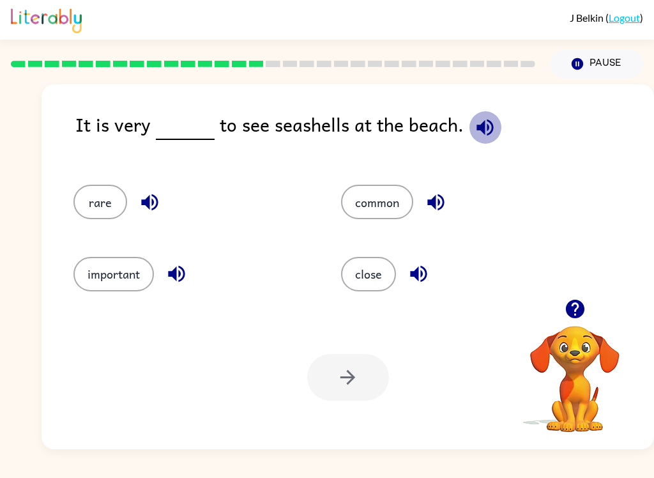
click at [484, 121] on icon "button" at bounding box center [485, 127] width 22 height 22
click at [151, 191] on button "button" at bounding box center [150, 202] width 33 height 33
click at [179, 263] on button "button" at bounding box center [176, 273] width 33 height 33
click at [446, 193] on icon "button" at bounding box center [436, 202] width 22 height 22
click at [422, 266] on icon "button" at bounding box center [419, 274] width 22 height 22
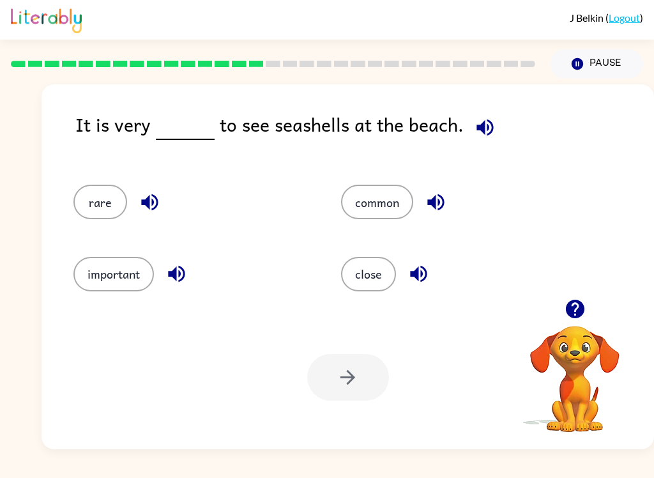
click at [382, 189] on button "common" at bounding box center [377, 202] width 72 height 35
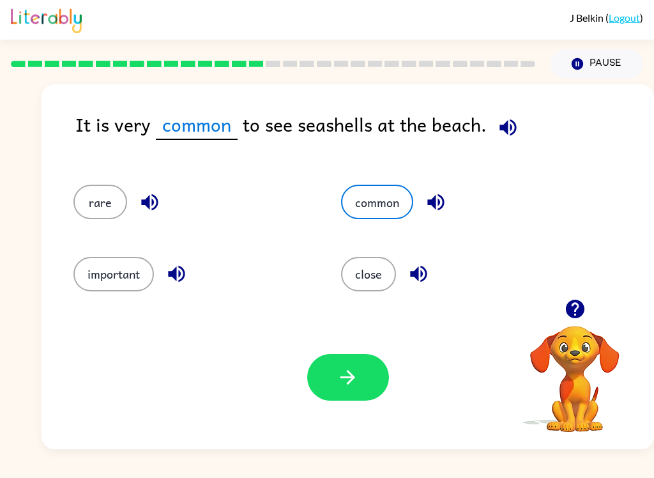
click at [367, 382] on button "button" at bounding box center [348, 377] width 82 height 47
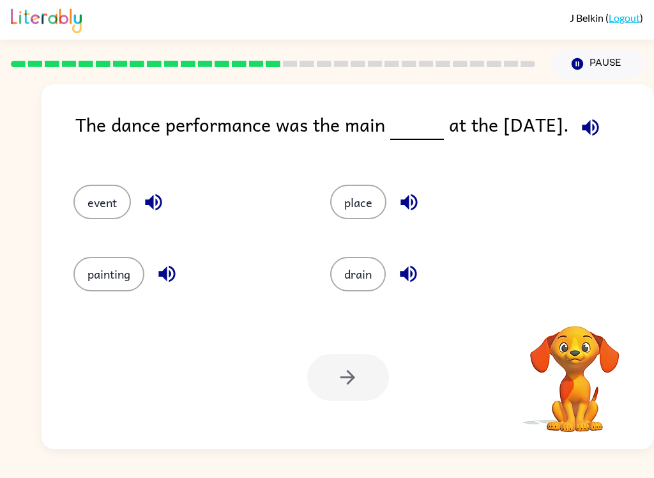
click at [589, 128] on icon "button" at bounding box center [590, 127] width 17 height 17
click at [584, 119] on icon "button" at bounding box center [590, 127] width 22 height 22
click at [153, 187] on button "button" at bounding box center [153, 202] width 33 height 33
click at [155, 205] on icon "button" at bounding box center [153, 202] width 22 height 22
click at [173, 270] on icon "button" at bounding box center [167, 274] width 22 height 22
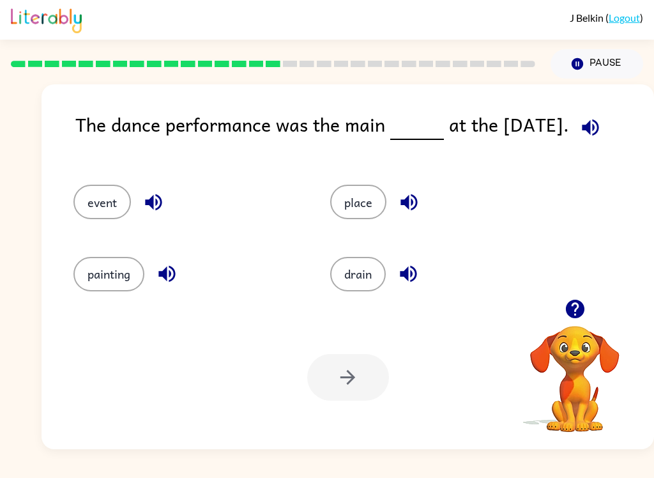
click at [410, 195] on icon "button" at bounding box center [409, 202] width 22 height 22
click at [412, 275] on icon "button" at bounding box center [408, 274] width 17 height 17
click at [160, 201] on icon "button" at bounding box center [153, 202] width 22 height 22
click at [164, 190] on button "button" at bounding box center [153, 202] width 33 height 33
click at [176, 266] on icon "button" at bounding box center [167, 274] width 22 height 22
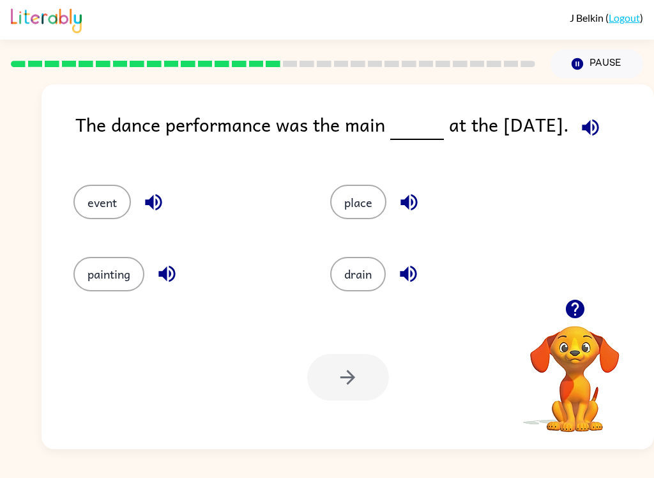
click at [415, 191] on button "button" at bounding box center [409, 202] width 33 height 33
click at [426, 259] on div "drain" at bounding box center [443, 274] width 227 height 35
click at [418, 266] on icon "button" at bounding box center [408, 274] width 22 height 22
click at [107, 202] on button "event" at bounding box center [102, 202] width 58 height 35
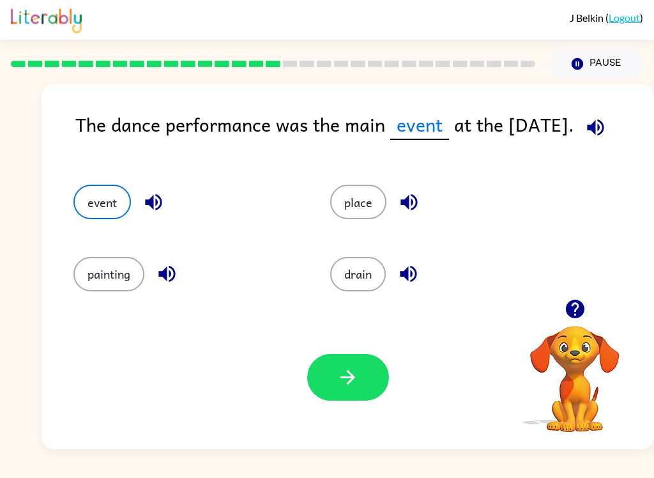
click at [356, 370] on icon "button" at bounding box center [348, 377] width 22 height 22
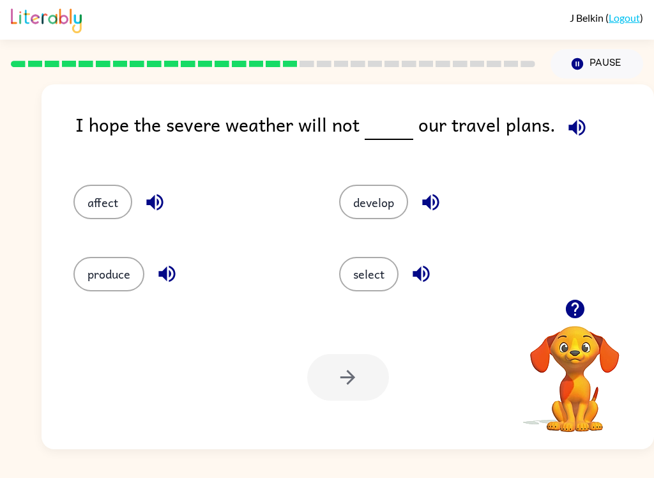
click at [574, 122] on icon "button" at bounding box center [577, 127] width 17 height 17
click at [106, 198] on button "affect" at bounding box center [102, 202] width 59 height 35
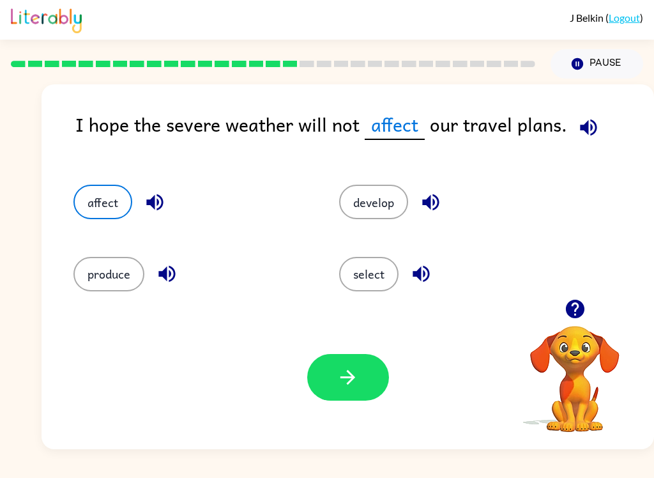
click at [153, 203] on icon "button" at bounding box center [154, 202] width 17 height 17
click at [175, 266] on icon "button" at bounding box center [167, 274] width 22 height 22
click at [174, 266] on icon "button" at bounding box center [167, 274] width 22 height 22
click at [181, 267] on button "button" at bounding box center [167, 273] width 33 height 33
click at [180, 261] on div "produce" at bounding box center [191, 274] width 236 height 35
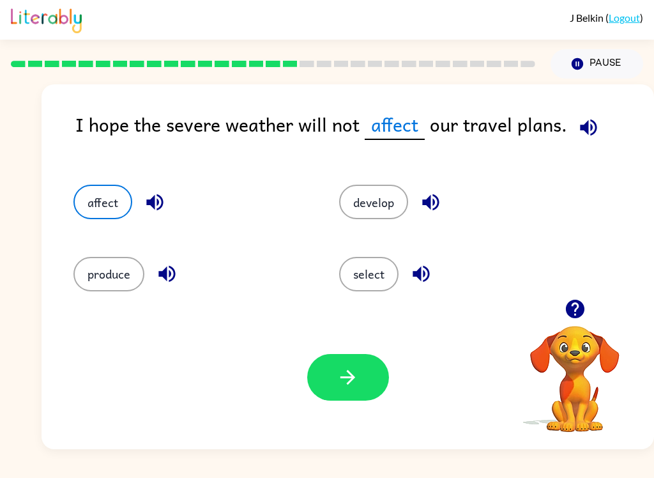
click at [180, 261] on div "produce" at bounding box center [191, 274] width 236 height 35
click at [180, 265] on button "button" at bounding box center [167, 273] width 33 height 33
click at [436, 194] on icon "button" at bounding box center [431, 202] width 22 height 22
click at [427, 265] on icon "button" at bounding box center [421, 274] width 22 height 22
click at [165, 190] on button "button" at bounding box center [155, 202] width 33 height 33
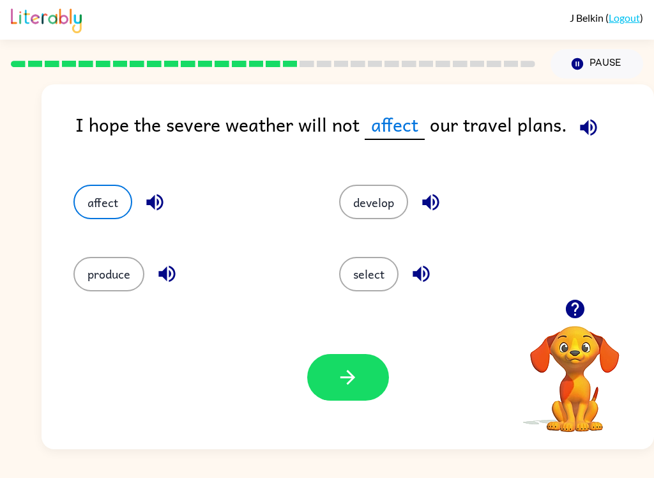
click at [350, 383] on icon "button" at bounding box center [348, 377] width 15 height 15
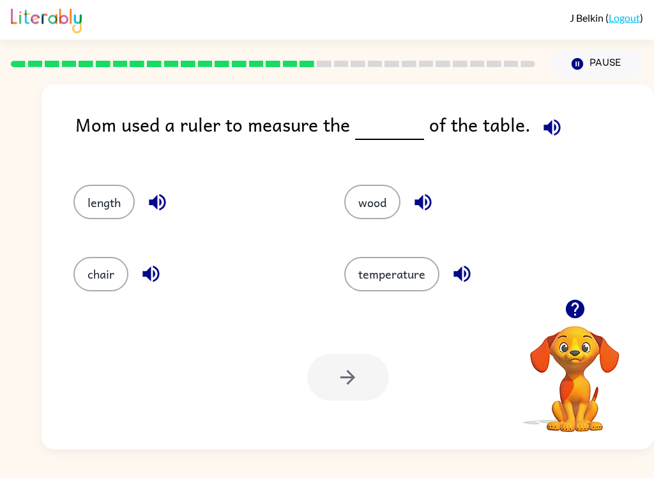
click at [548, 127] on icon "button" at bounding box center [552, 127] width 17 height 17
click at [161, 188] on button "button" at bounding box center [157, 202] width 33 height 33
click at [153, 259] on button "button" at bounding box center [151, 273] width 33 height 33
click at [416, 188] on button "button" at bounding box center [423, 202] width 33 height 33
click at [467, 265] on icon "button" at bounding box center [462, 274] width 22 height 22
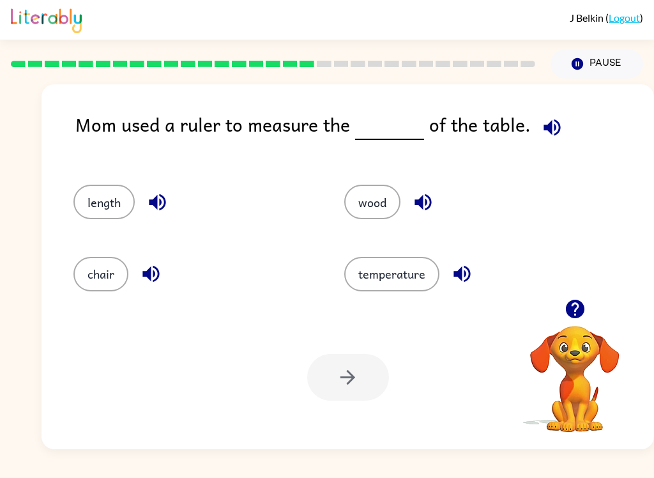
click at [155, 199] on icon "button" at bounding box center [157, 202] width 17 height 17
click at [156, 271] on icon "button" at bounding box center [151, 274] width 22 height 22
click at [164, 195] on icon "button" at bounding box center [157, 202] width 22 height 22
click at [105, 203] on button "length" at bounding box center [103, 202] width 61 height 35
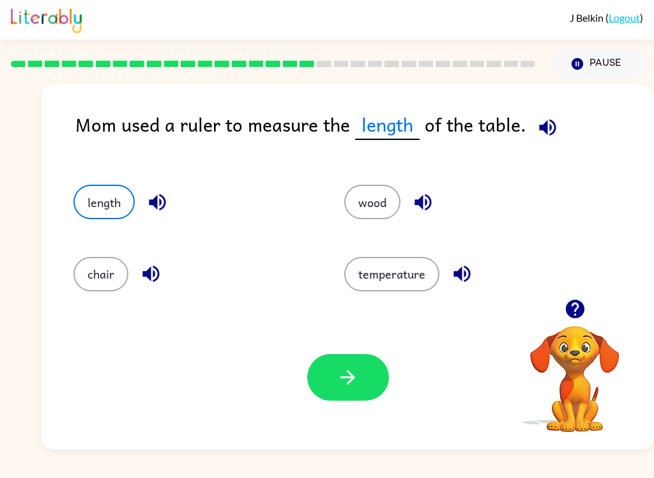
click at [546, 127] on icon "button" at bounding box center [548, 127] width 22 height 22
click at [346, 374] on icon "button" at bounding box center [348, 377] width 22 height 22
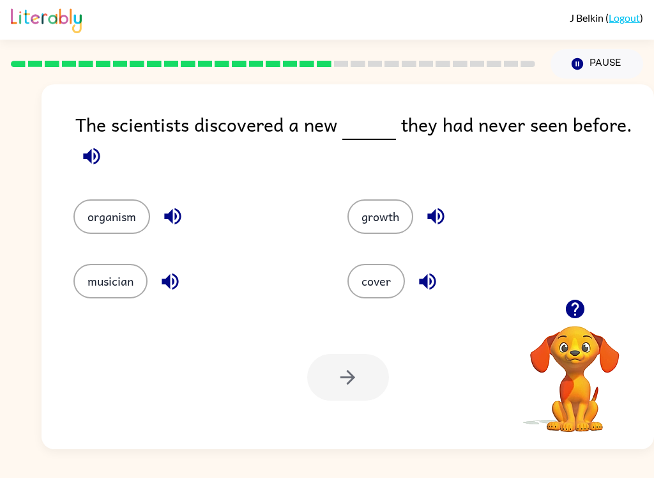
click at [86, 157] on icon "button" at bounding box center [91, 156] width 17 height 17
click at [174, 209] on icon "button" at bounding box center [173, 216] width 22 height 22
click at [173, 275] on icon "button" at bounding box center [170, 281] width 17 height 17
click at [443, 208] on icon "button" at bounding box center [436, 216] width 22 height 22
click at [434, 280] on icon "button" at bounding box center [428, 281] width 22 height 22
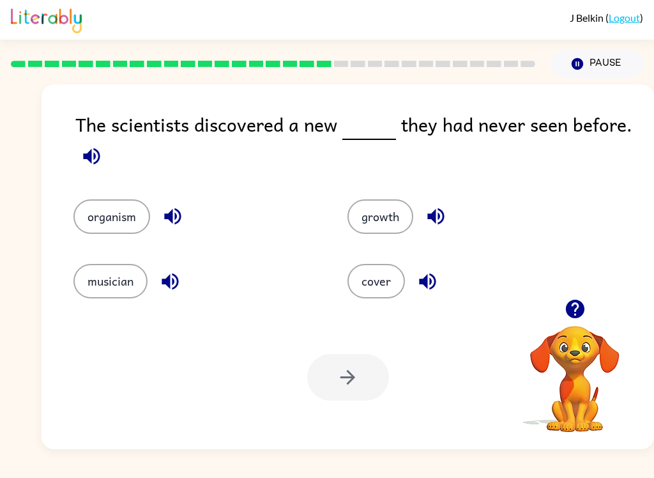
click at [390, 204] on button "growth" at bounding box center [381, 216] width 66 height 35
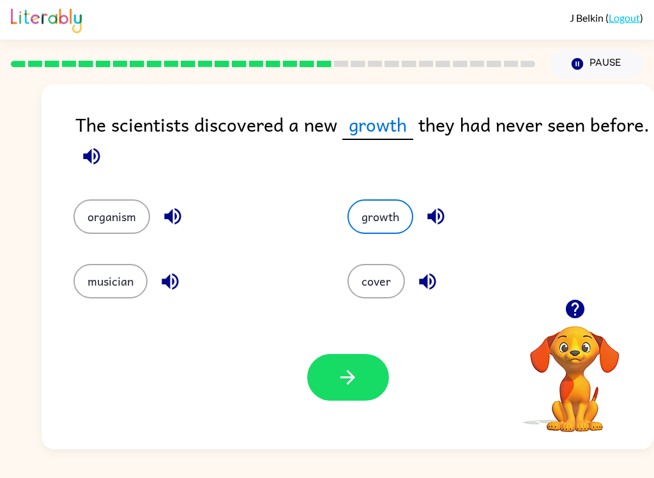
click at [352, 369] on icon "button" at bounding box center [348, 377] width 22 height 22
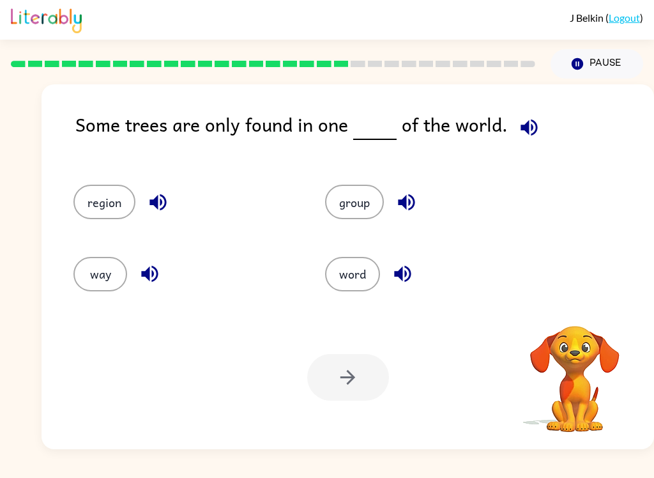
click at [520, 121] on icon "button" at bounding box center [529, 127] width 22 height 22
click at [164, 192] on icon "button" at bounding box center [158, 202] width 22 height 22
click at [155, 270] on icon "button" at bounding box center [149, 274] width 17 height 17
click at [419, 190] on div "group" at bounding box center [436, 202] width 222 height 35
click at [407, 194] on icon "button" at bounding box center [406, 202] width 22 height 22
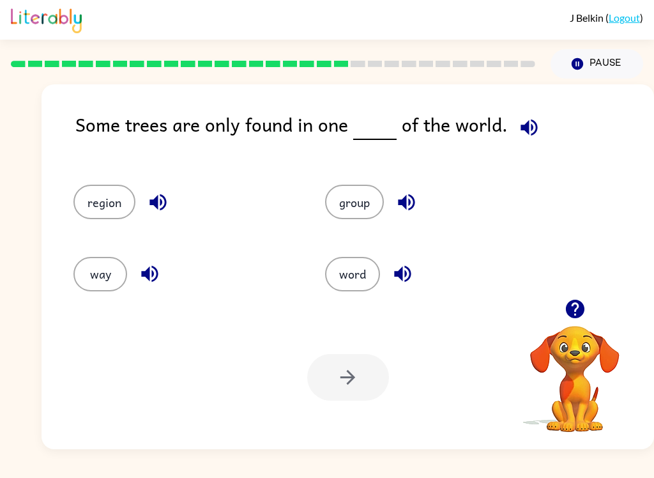
click at [410, 269] on icon "button" at bounding box center [403, 274] width 22 height 22
click at [166, 194] on icon "button" at bounding box center [158, 202] width 22 height 22
click at [155, 267] on icon "button" at bounding box center [150, 274] width 22 height 22
click at [412, 193] on icon "button" at bounding box center [406, 202] width 22 height 22
click at [410, 272] on icon "button" at bounding box center [402, 274] width 17 height 17
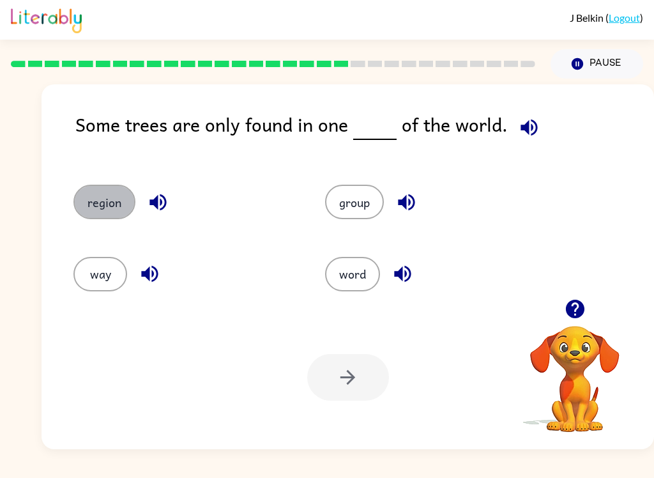
click at [122, 200] on button "region" at bounding box center [104, 202] width 62 height 35
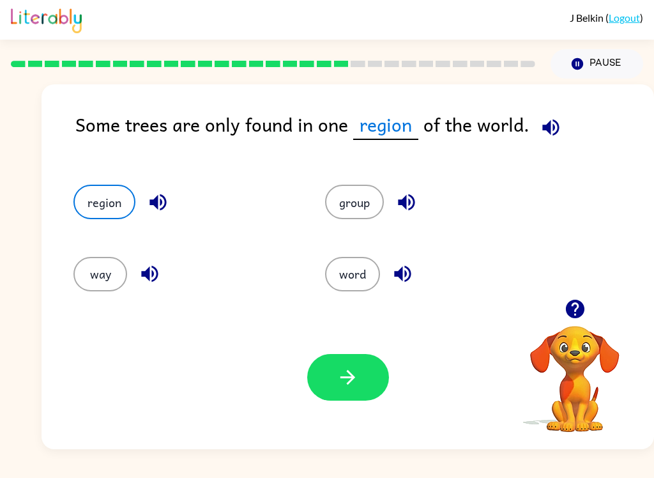
click at [346, 372] on icon "button" at bounding box center [348, 377] width 22 height 22
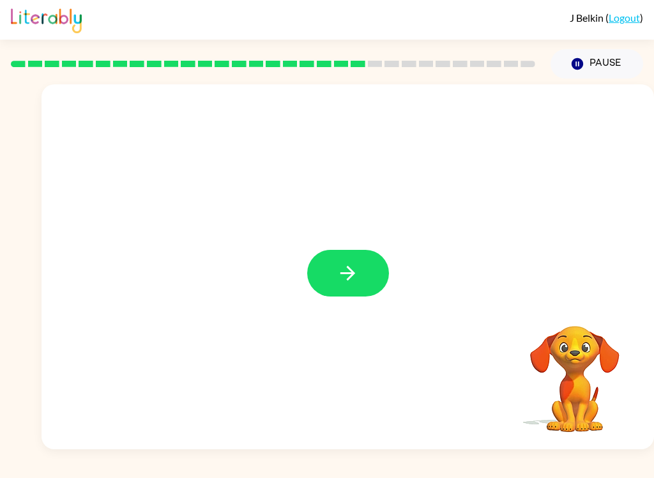
click at [348, 275] on icon "button" at bounding box center [348, 273] width 22 height 22
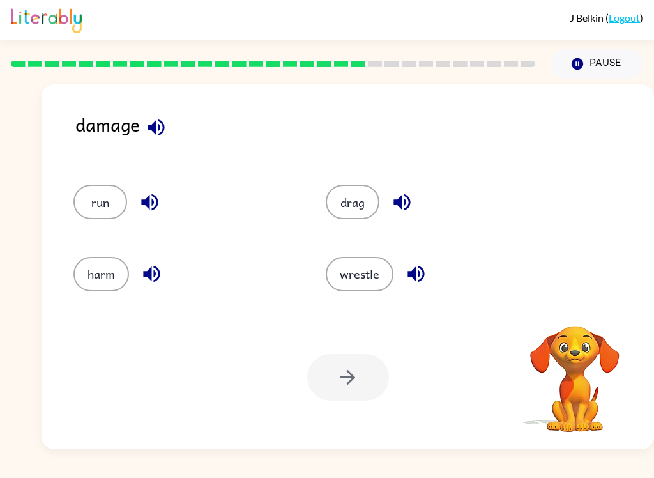
click at [159, 128] on icon "button" at bounding box center [156, 127] width 17 height 17
click at [154, 114] on button "button" at bounding box center [156, 127] width 33 height 33
click at [143, 204] on icon "button" at bounding box center [149, 202] width 17 height 17
click at [153, 262] on button "button" at bounding box center [151, 273] width 33 height 33
click at [401, 193] on icon "button" at bounding box center [402, 202] width 22 height 22
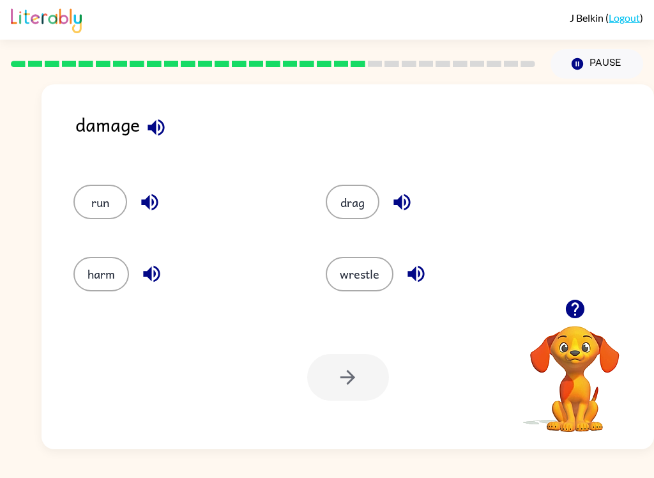
click at [421, 266] on icon "button" at bounding box center [416, 274] width 22 height 22
click at [148, 192] on icon "button" at bounding box center [150, 202] width 22 height 22
click at [158, 272] on icon "button" at bounding box center [152, 274] width 22 height 22
click at [422, 268] on icon "button" at bounding box center [416, 274] width 22 height 22
click at [405, 200] on icon "button" at bounding box center [402, 202] width 22 height 22
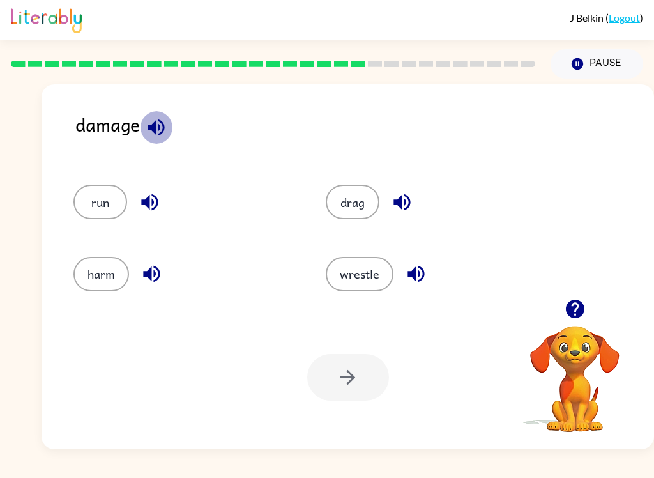
click at [164, 139] on icon "button" at bounding box center [156, 127] width 22 height 22
click at [164, 121] on icon "button" at bounding box center [156, 127] width 22 height 22
click at [155, 123] on icon "button" at bounding box center [156, 127] width 17 height 17
click at [157, 117] on icon "button" at bounding box center [156, 127] width 22 height 22
click at [150, 268] on icon "button" at bounding box center [152, 274] width 22 height 22
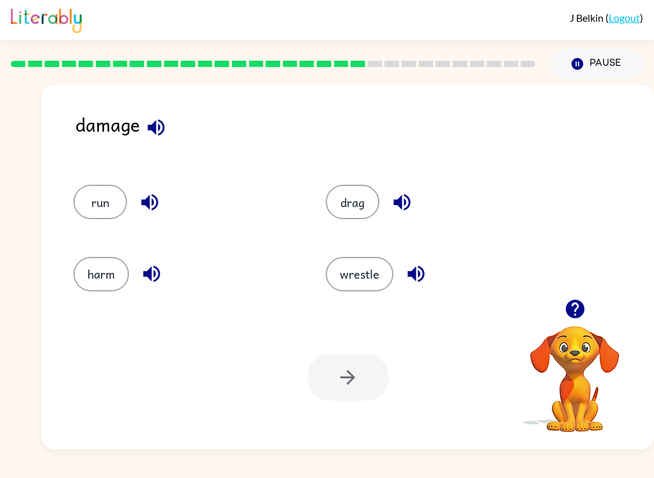
click at [417, 272] on icon "button" at bounding box center [416, 274] width 22 height 22
click at [598, 66] on button "Pause Pause" at bounding box center [597, 63] width 93 height 29
